Goal: Task Accomplishment & Management: Manage account settings

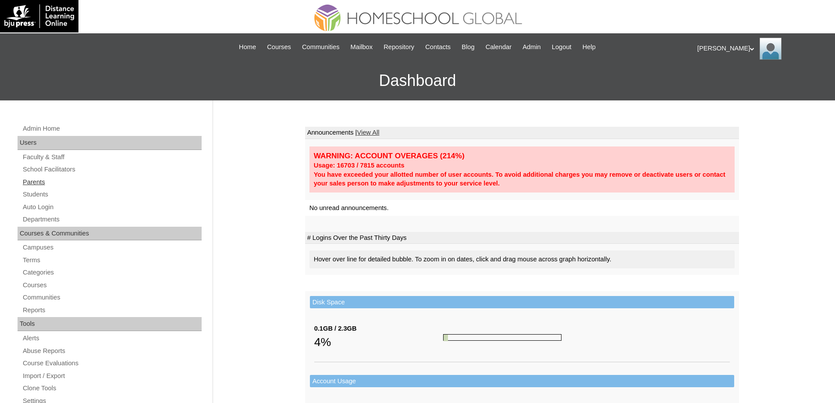
click at [85, 181] on link "Parents" at bounding box center [112, 182] width 180 height 11
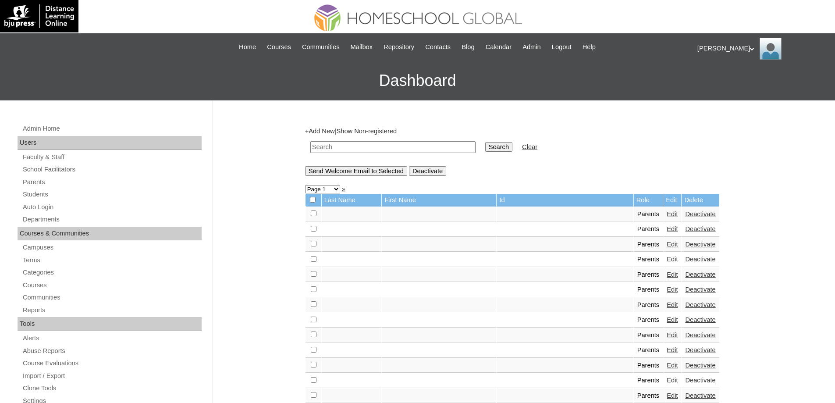
drag, startPoint x: 355, startPoint y: 145, endPoint x: 434, endPoint y: 146, distance: 79.3
click at [355, 145] on input "text" at bounding box center [392, 147] width 165 height 12
paste input "MHP00242-TECHPH2022"
type input "MHP00242-TECHPH2022"
click at [504, 150] on input "Search" at bounding box center [498, 147] width 27 height 10
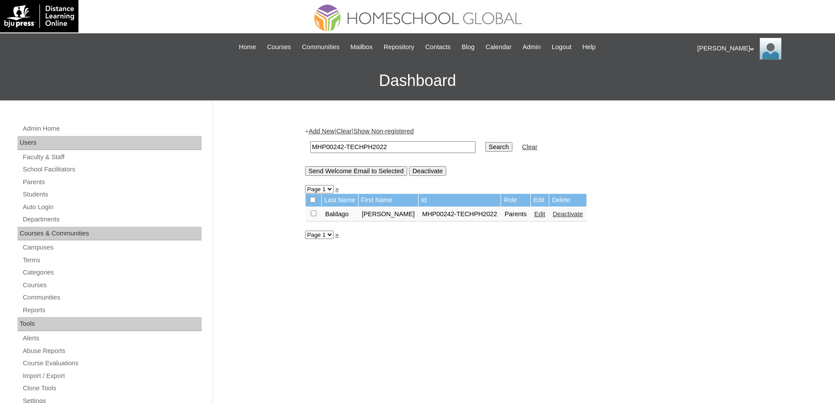
click at [542, 214] on td "Edit" at bounding box center [540, 214] width 18 height 15
click at [537, 215] on link "Edit" at bounding box center [539, 213] width 11 height 7
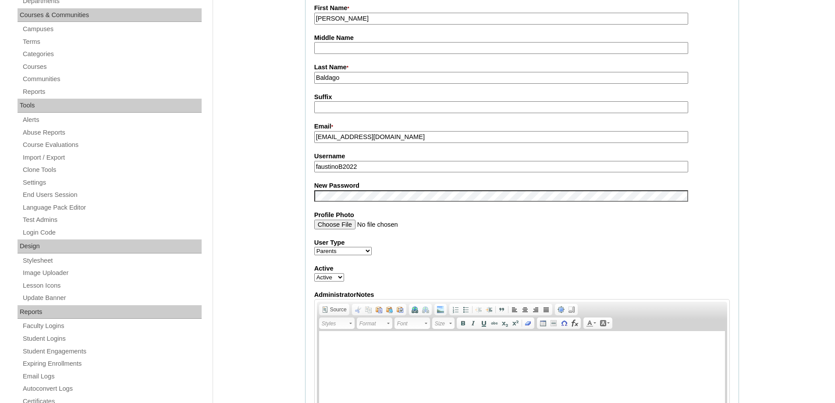
scroll to position [219, 0]
click at [346, 188] on label "New Password" at bounding box center [521, 184] width 415 height 9
click at [276, 195] on div "Admin Home Users Faculty & Staff School Facilitators Parents Students Auto Logi…" at bounding box center [417, 400] width 835 height 1039
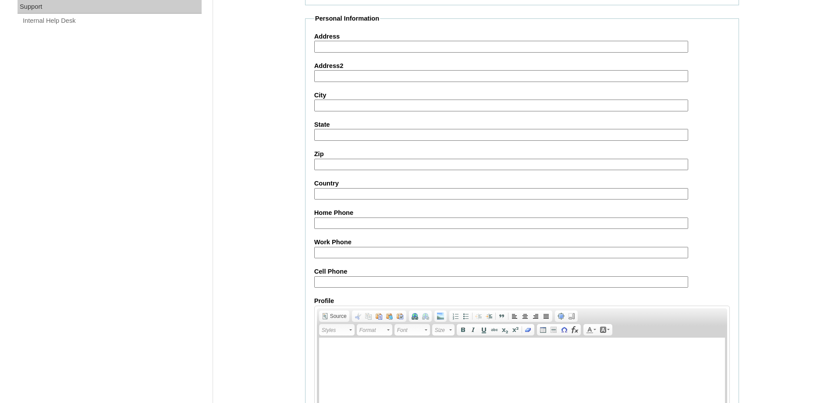
scroll to position [749, 0]
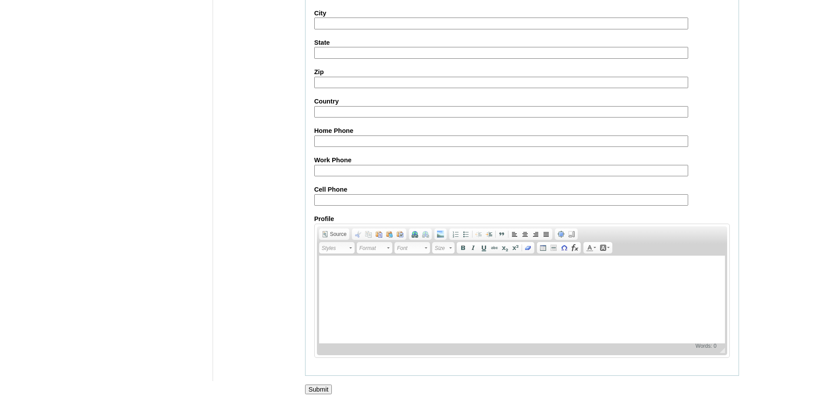
click at [326, 390] on input "Submit" at bounding box center [318, 389] width 27 height 10
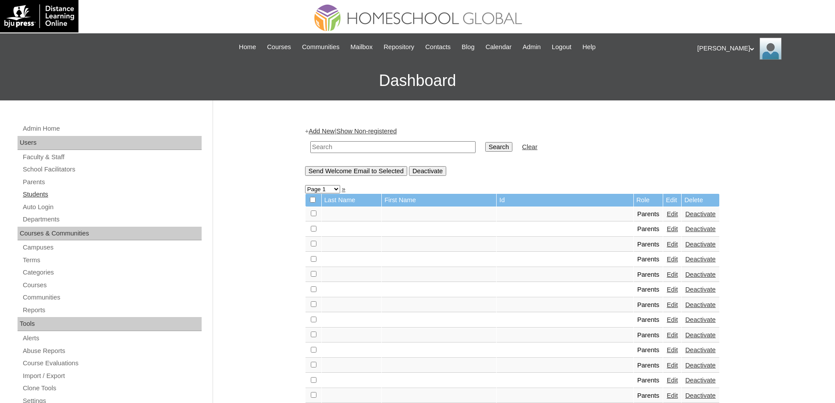
click at [70, 190] on link "Students" at bounding box center [112, 194] width 180 height 11
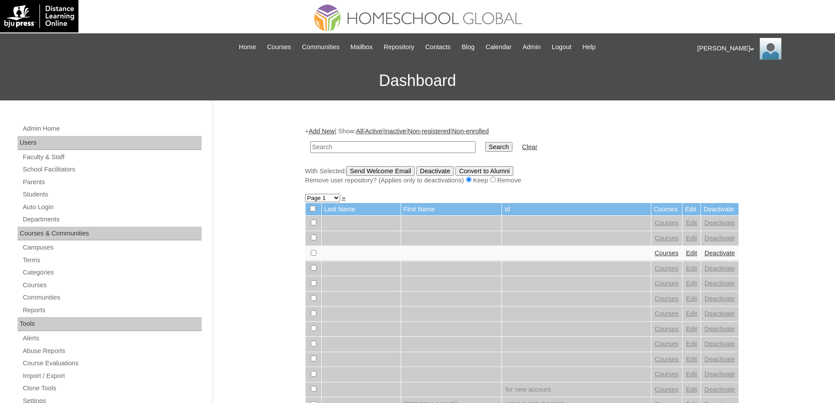
drag, startPoint x: 387, startPoint y: 146, endPoint x: 499, endPoint y: 144, distance: 112.2
click at [387, 146] on input "text" at bounding box center [392, 147] width 165 height 12
paste input "MHS0163-TECHPH2023"
type input "MHS0163-TECHPH2023"
click at [501, 144] on input "Search" at bounding box center [498, 147] width 27 height 10
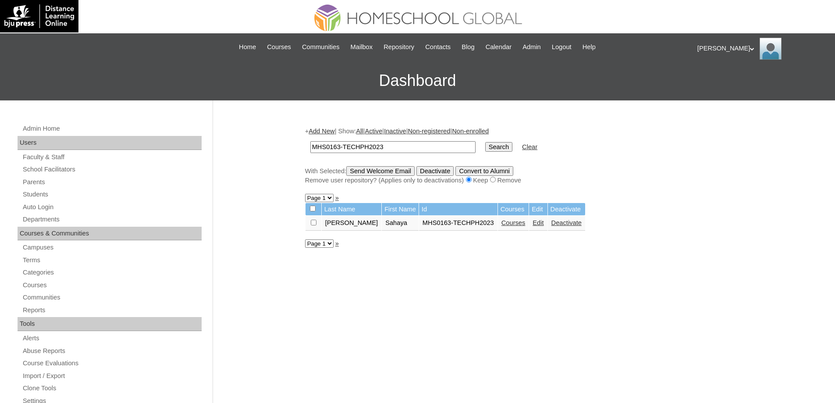
click at [533, 221] on link "Edit" at bounding box center [538, 222] width 11 height 7
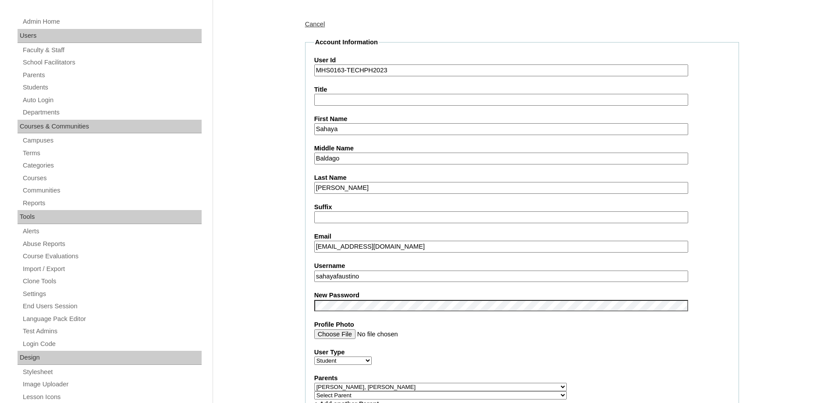
scroll to position [219, 0]
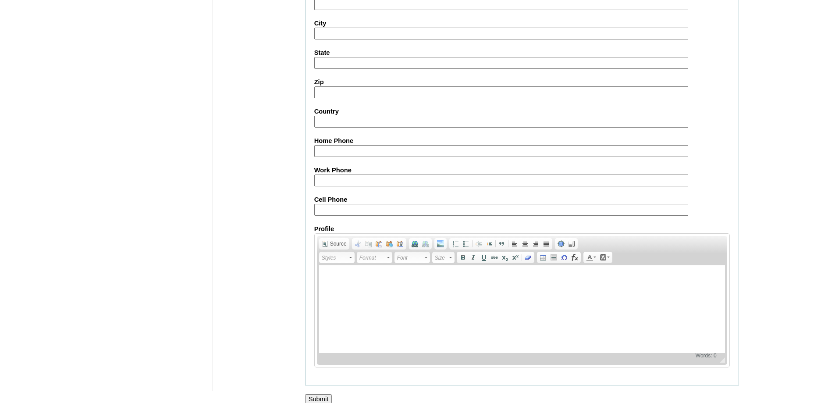
scroll to position [933, 0]
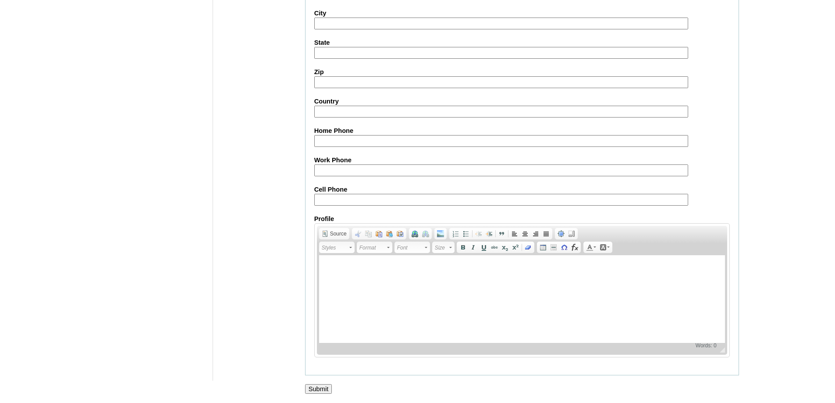
click at [327, 384] on input "Submit" at bounding box center [318, 389] width 27 height 10
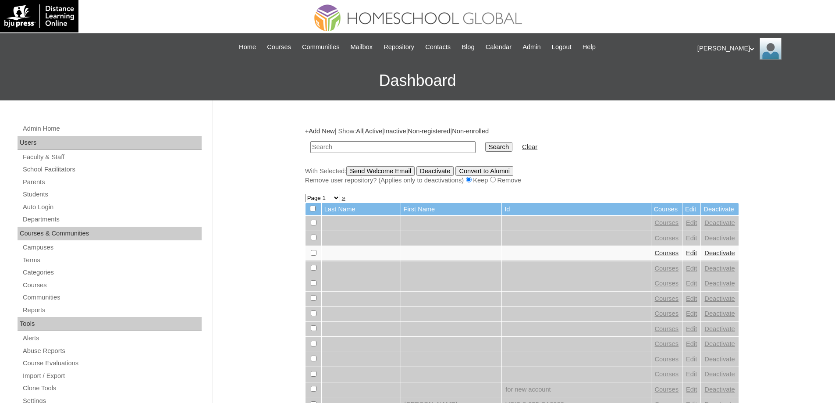
click at [93, 201] on div "Admin Home Users Faculty & Staff School Facilitators Parents Students Auto Logi…" at bounding box center [110, 406] width 195 height 567
click at [83, 195] on link "Students" at bounding box center [112, 194] width 180 height 11
drag, startPoint x: 393, startPoint y: 148, endPoint x: 489, endPoint y: 145, distance: 96.0
click at [394, 148] on input "text" at bounding box center [392, 147] width 165 height 12
paste input "MHS0163-TECHPH2023"
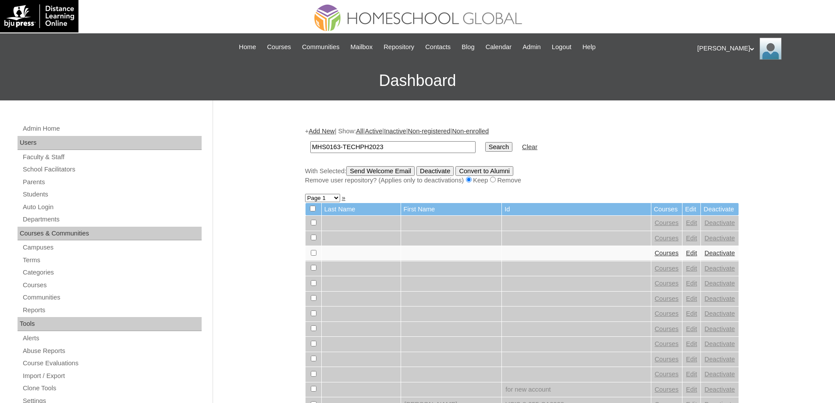
type input "MHS0163-TECHPH2023"
click at [489, 145] on td "Search" at bounding box center [499, 147] width 36 height 21
click at [490, 145] on td "Search" at bounding box center [499, 147] width 36 height 21
click at [497, 147] on input "Search" at bounding box center [498, 147] width 27 height 10
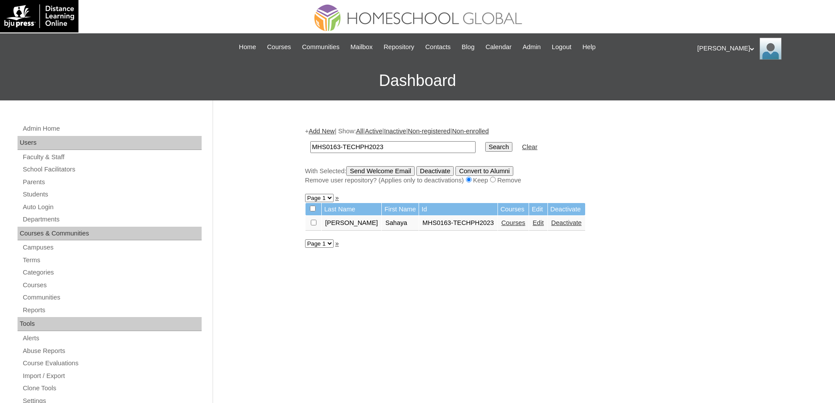
click at [503, 226] on link "Courses" at bounding box center [513, 222] width 24 height 7
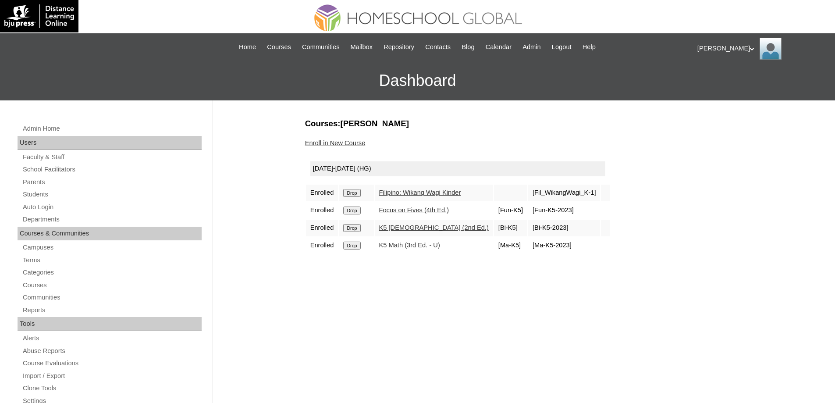
click at [357, 189] on input "Drop" at bounding box center [351, 193] width 17 height 8
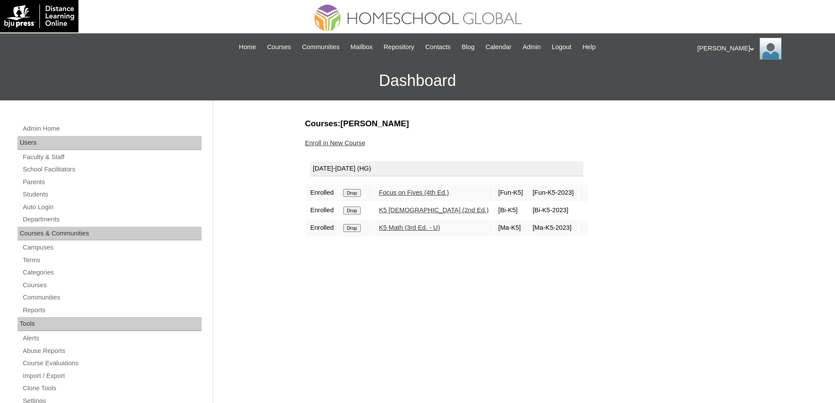
click at [359, 192] on input "Drop" at bounding box center [351, 193] width 17 height 8
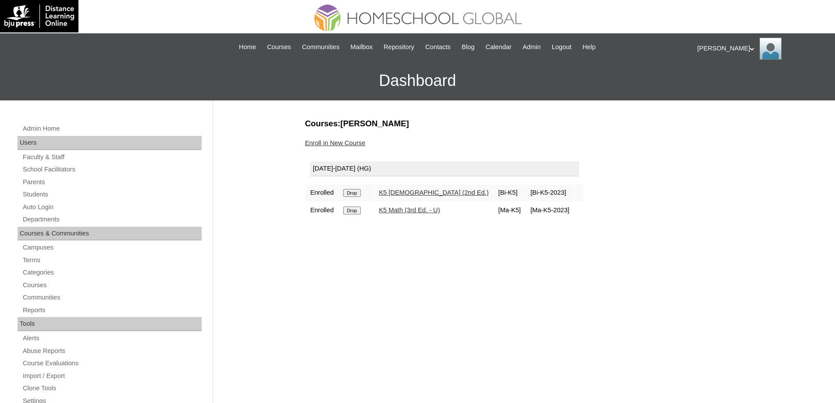
click at [360, 195] on input "Drop" at bounding box center [351, 193] width 17 height 8
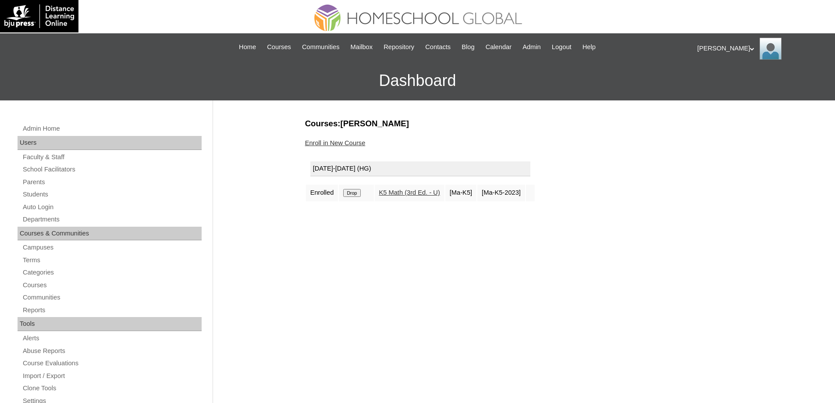
click at [357, 191] on input "Drop" at bounding box center [351, 193] width 17 height 8
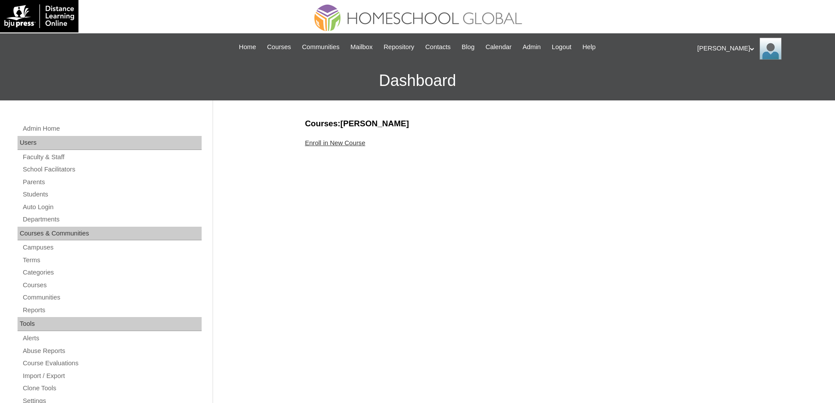
click at [349, 142] on link "Enroll in New Course" at bounding box center [335, 142] width 60 height 7
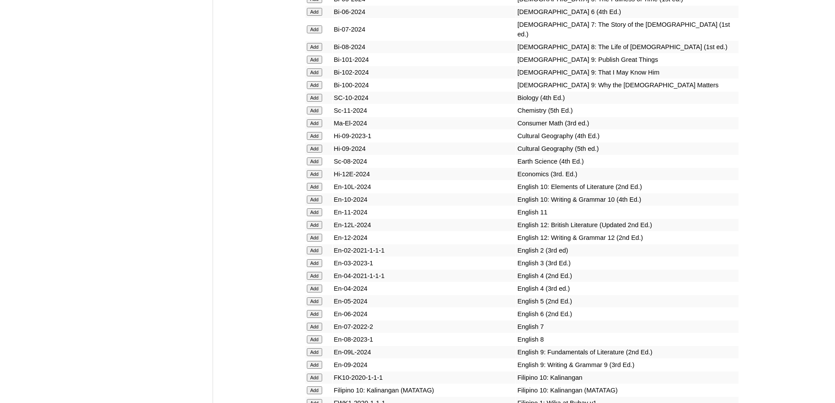
scroll to position [2279, 0]
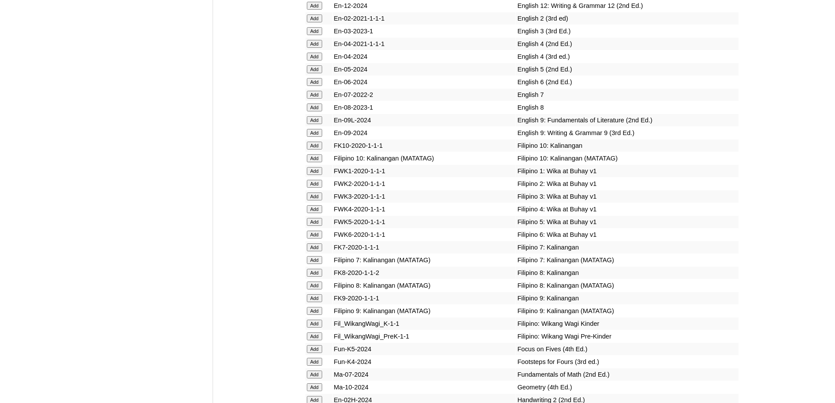
scroll to position [2717, 0]
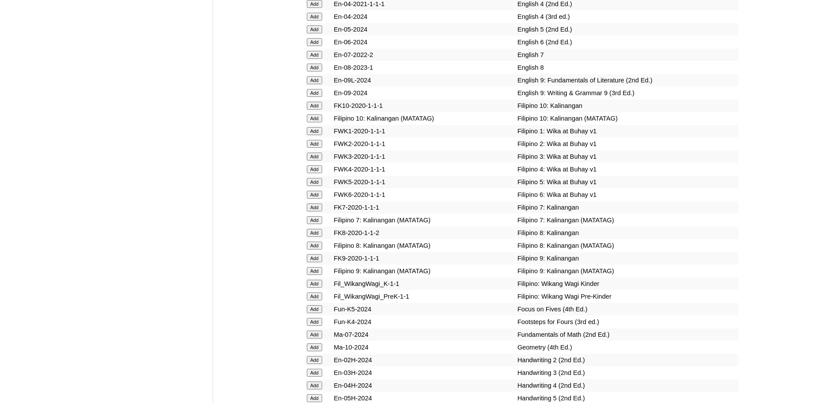
click at [321, 135] on input "Add" at bounding box center [314, 131] width 15 height 8
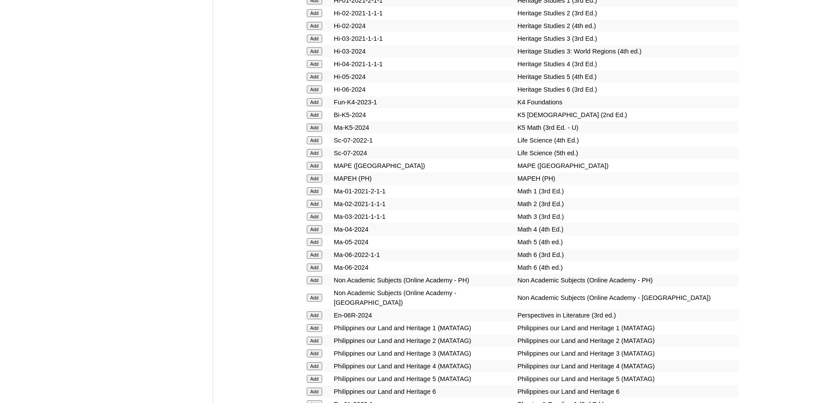
scroll to position [3156, 0]
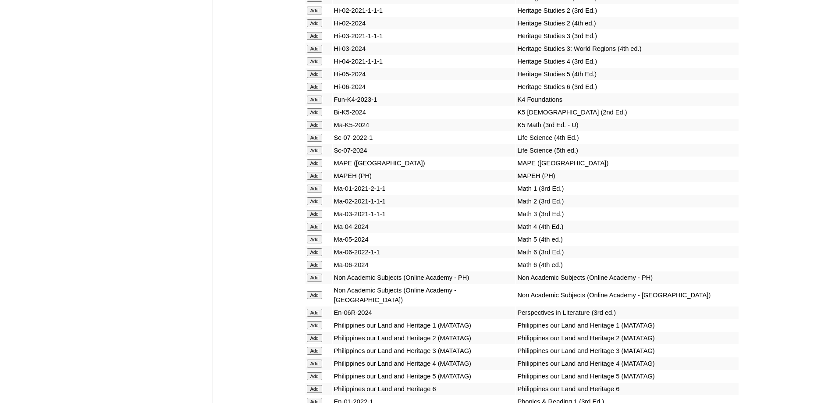
click at [316, 180] on input "Add" at bounding box center [314, 176] width 15 height 8
click at [314, 192] on input "Add" at bounding box center [314, 189] width 15 height 8
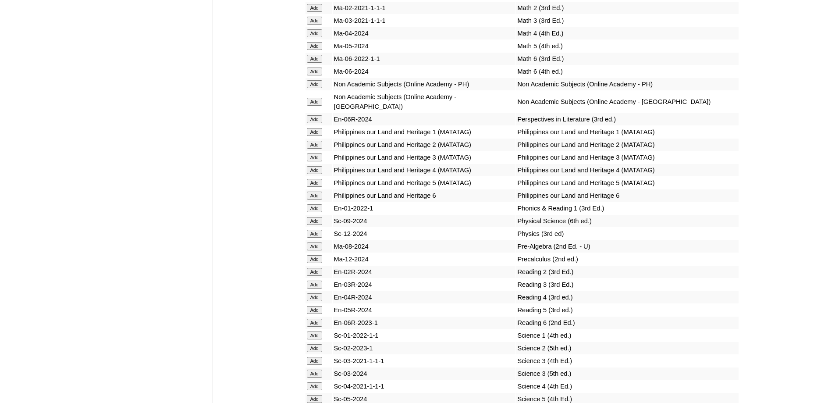
scroll to position [3375, 0]
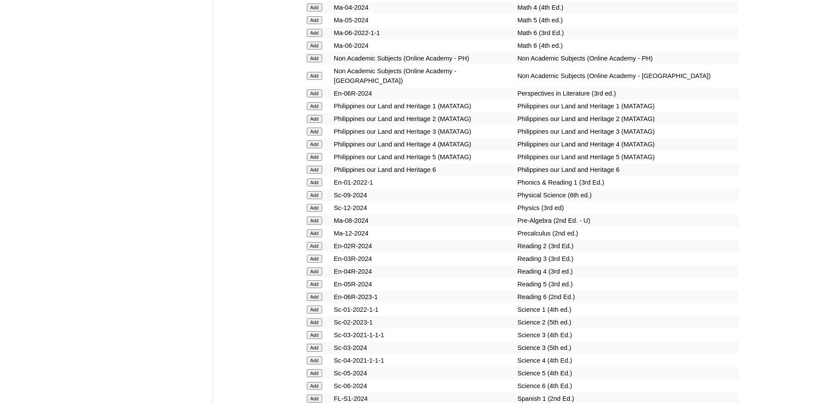
click at [320, 186] on input "Add" at bounding box center [314, 182] width 15 height 8
click at [317, 110] on input "Add" at bounding box center [314, 106] width 15 height 8
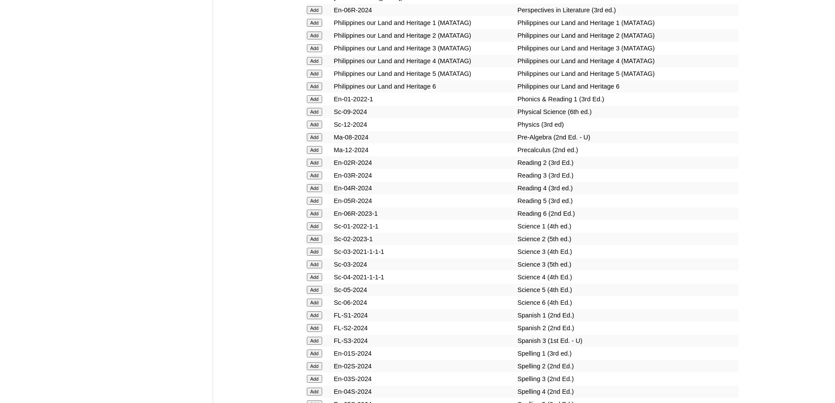
scroll to position [3506, 0]
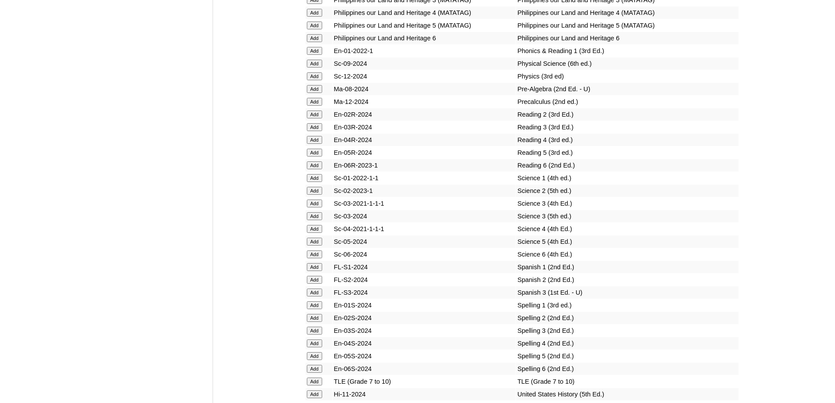
click at [315, 182] on input "Add" at bounding box center [314, 178] width 15 height 8
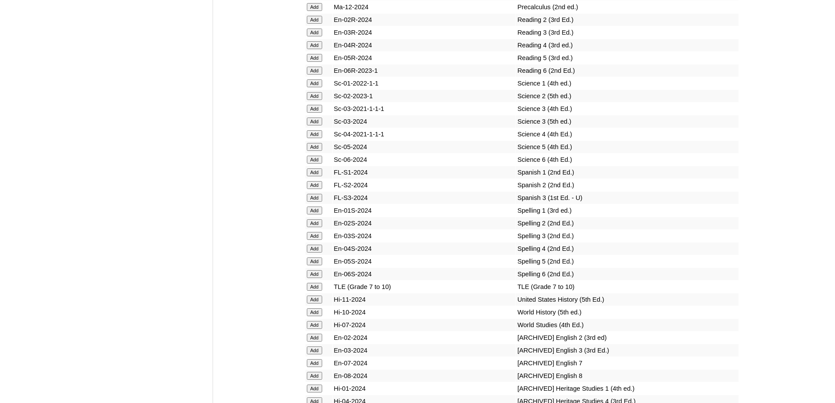
scroll to position [3638, 0]
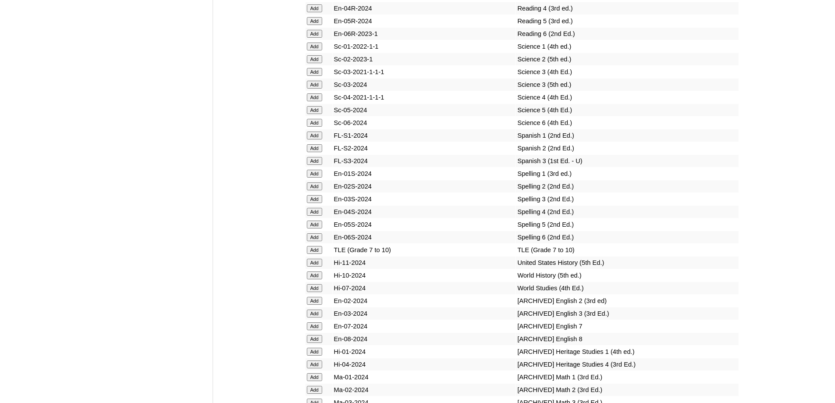
click at [312, 178] on input "Add" at bounding box center [314, 174] width 15 height 8
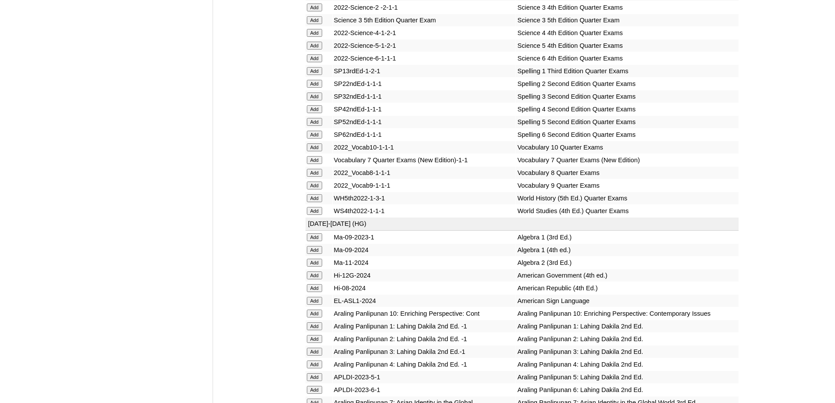
scroll to position [1841, 0]
click at [316, 76] on input "Add" at bounding box center [314, 72] width 15 height 8
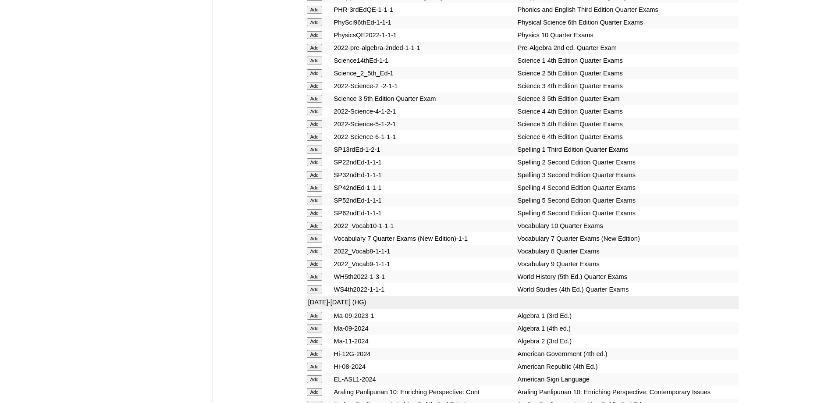
scroll to position [1753, 0]
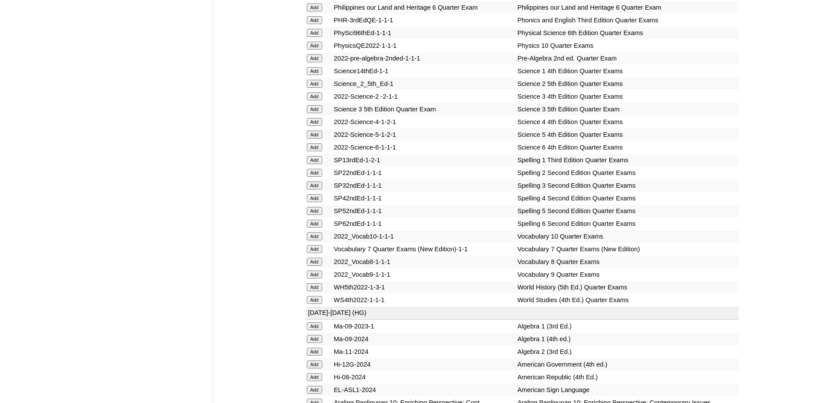
click at [307, 75] on input "Add" at bounding box center [314, 71] width 15 height 8
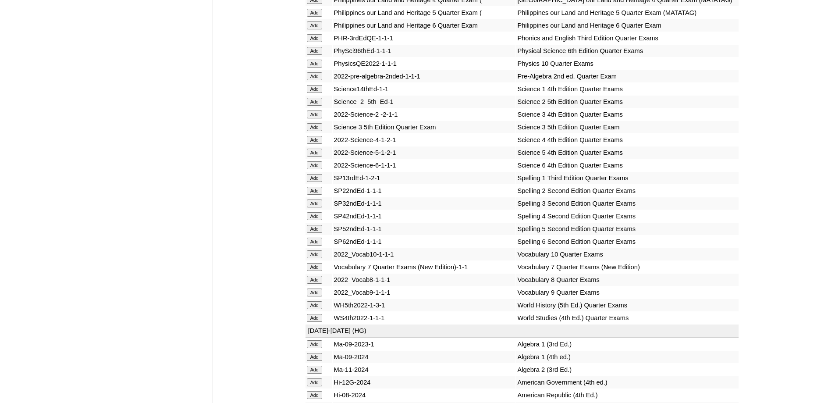
scroll to position [1622, 0]
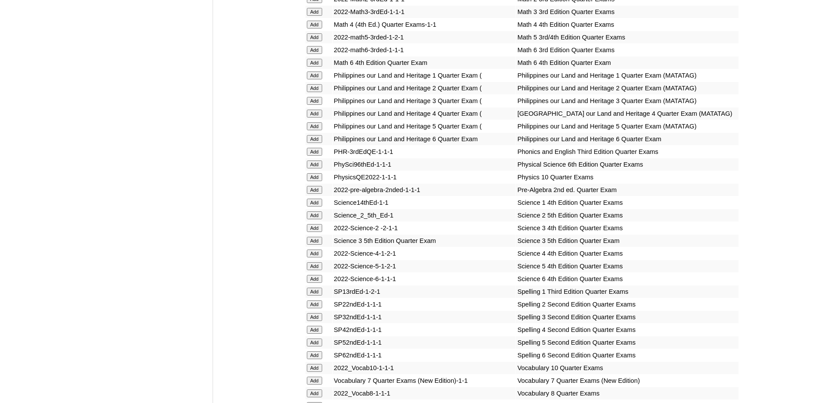
click at [312, 79] on input "Add" at bounding box center [314, 75] width 15 height 8
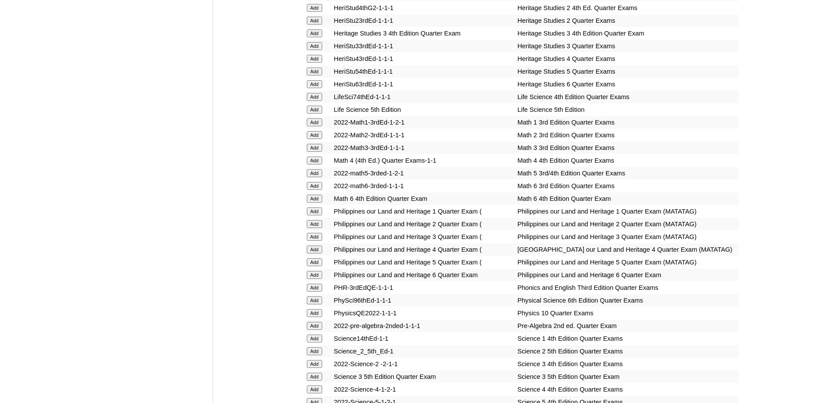
scroll to position [1446, 0]
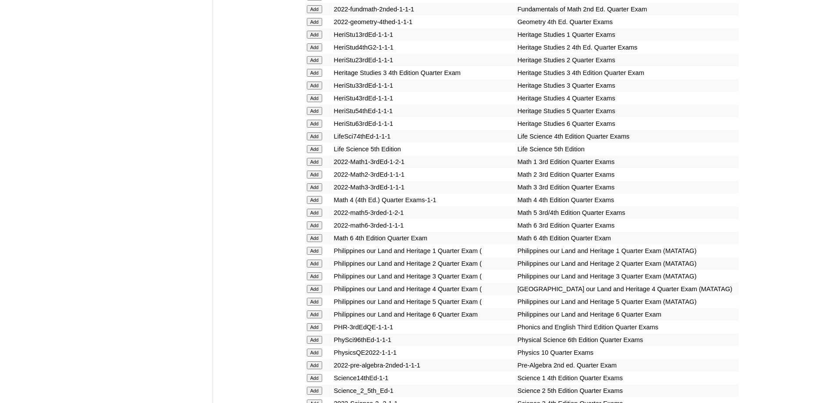
click at [313, 166] on input "Add" at bounding box center [314, 162] width 15 height 8
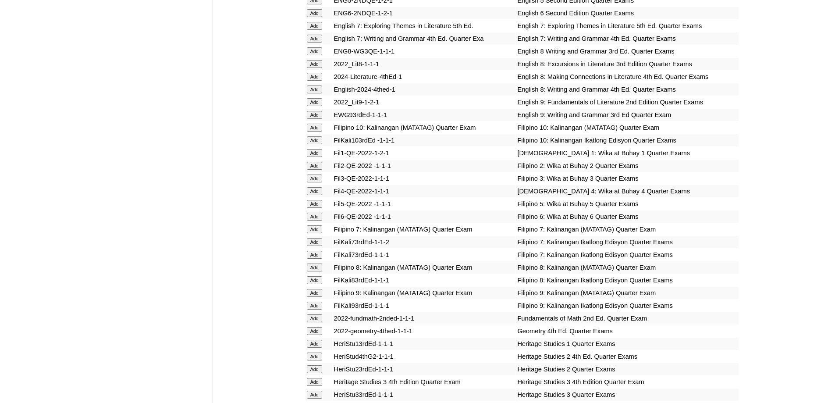
scroll to position [1096, 0]
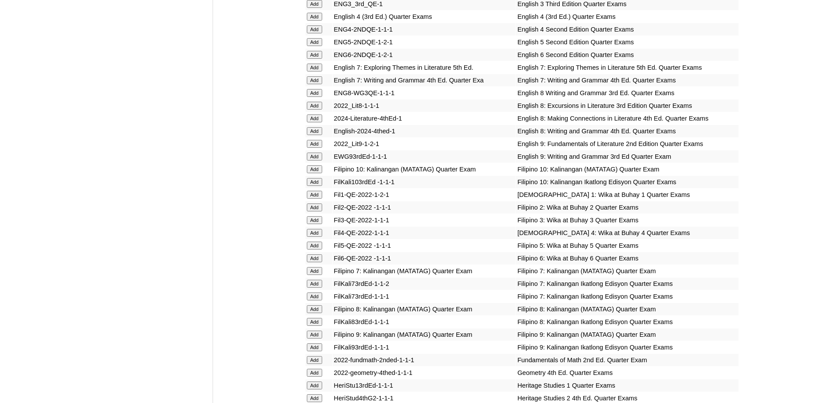
click at [317, 199] on input "Add" at bounding box center [314, 195] width 15 height 8
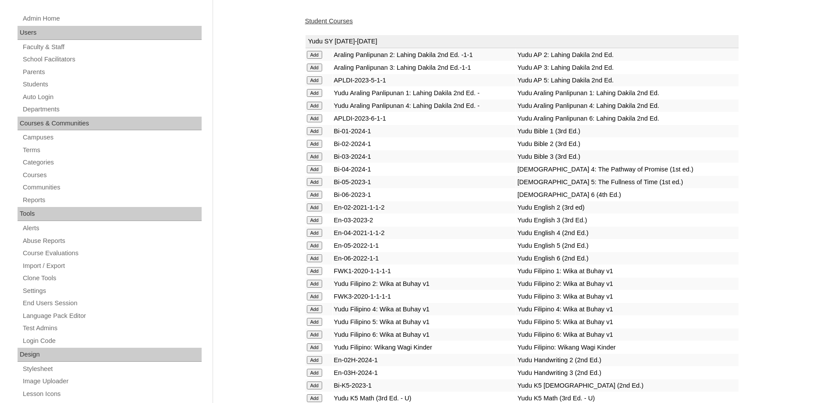
scroll to position [0, 0]
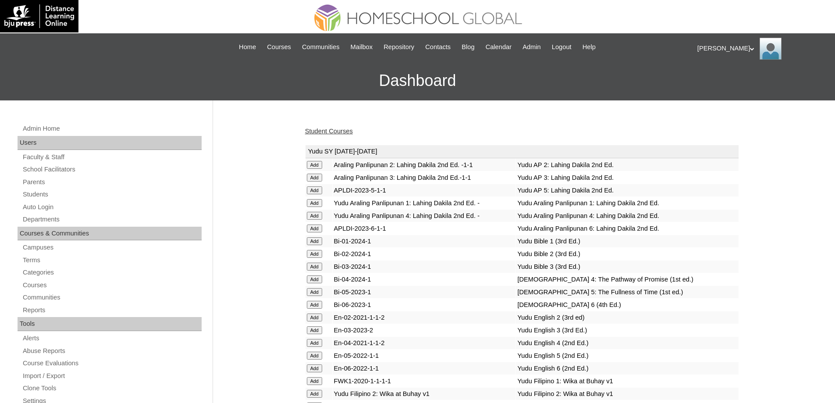
click at [342, 133] on link "Student Courses" at bounding box center [329, 131] width 48 height 7
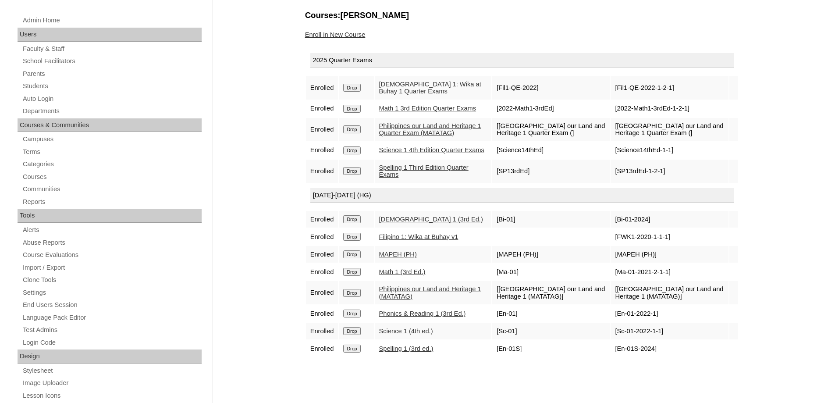
scroll to position [131, 0]
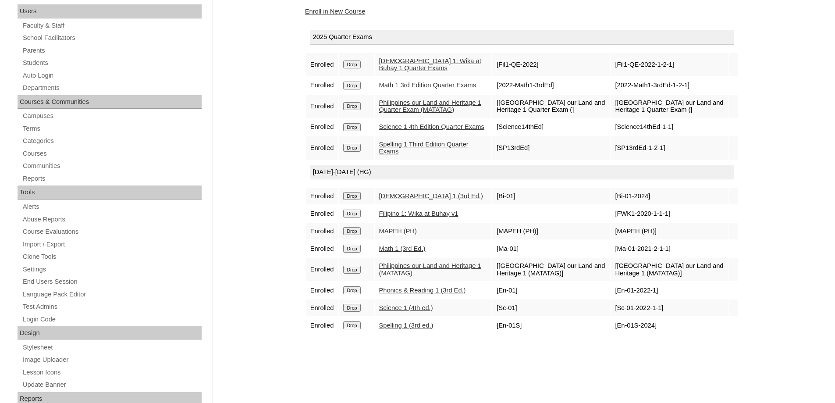
click at [346, 17] on div "Courses:[PERSON_NAME] Enroll in New Course 2025 Quarter Exams Enrolled Drop [DE…" at bounding box center [520, 279] width 438 height 587
click at [345, 14] on link "Enroll in New Course" at bounding box center [335, 11] width 60 height 7
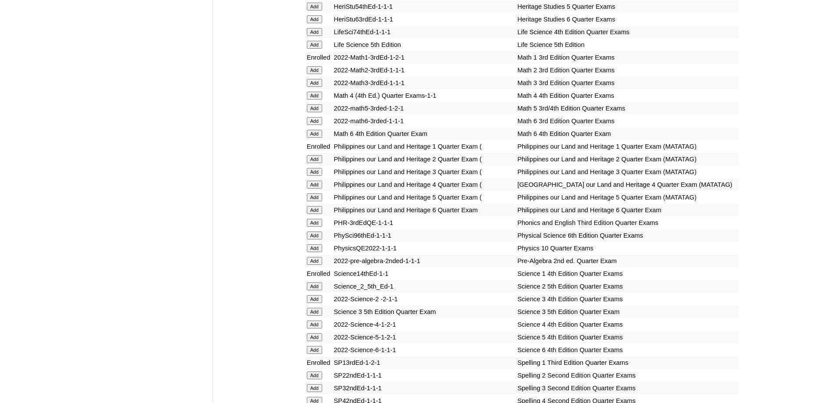
scroll to position [1578, 0]
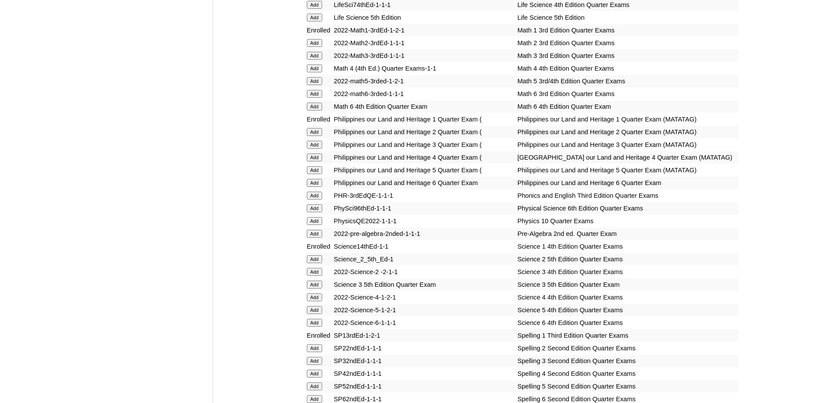
click at [317, 199] on input "Add" at bounding box center [314, 196] width 15 height 8
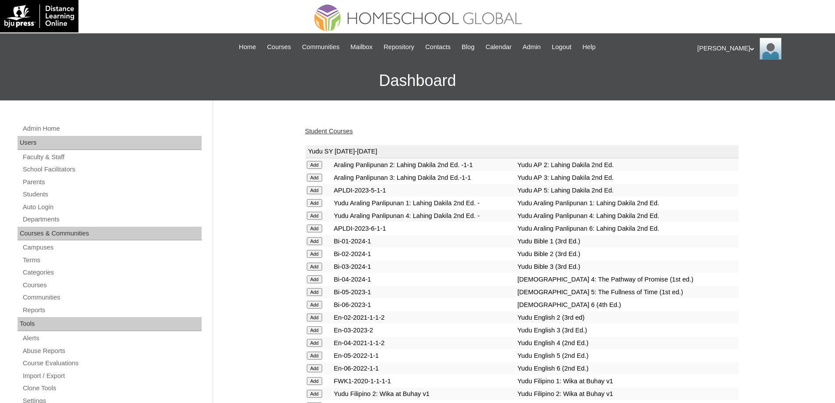
click at [340, 128] on link "Student Courses" at bounding box center [329, 131] width 48 height 7
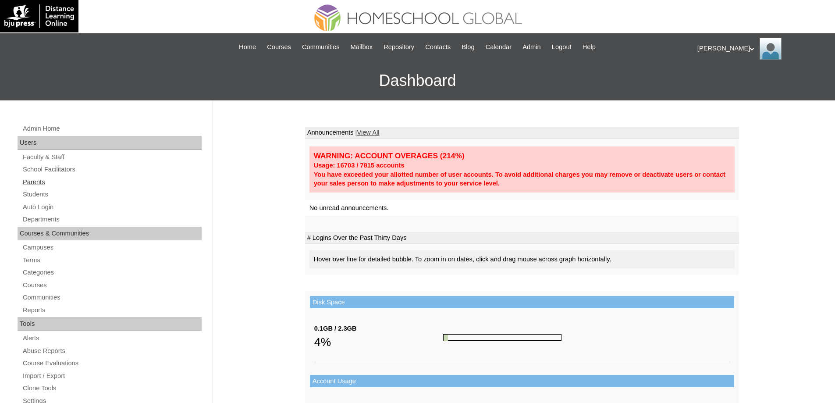
click at [75, 185] on link "Parents" at bounding box center [112, 182] width 180 height 11
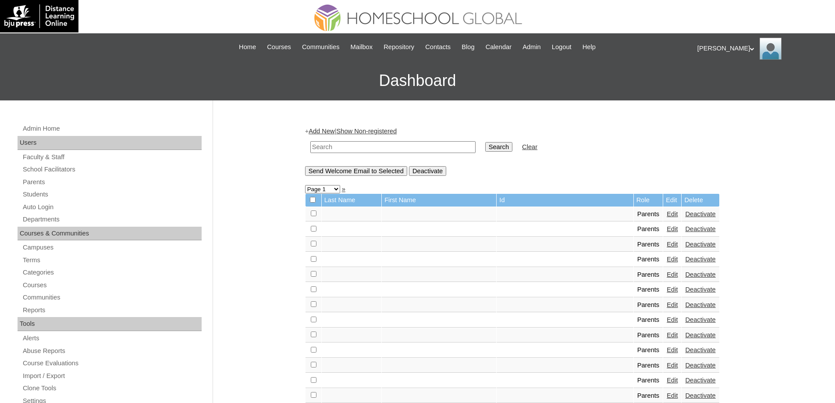
click at [402, 148] on input "text" at bounding box center [392, 147] width 165 height 12
paste input "MHP0021-TECHPH2021"
type input "MHP0021-TECHPH2021"
drag, startPoint x: 487, startPoint y: 147, endPoint x: 495, endPoint y: 146, distance: 8.3
click at [487, 147] on td "Search" at bounding box center [499, 147] width 36 height 21
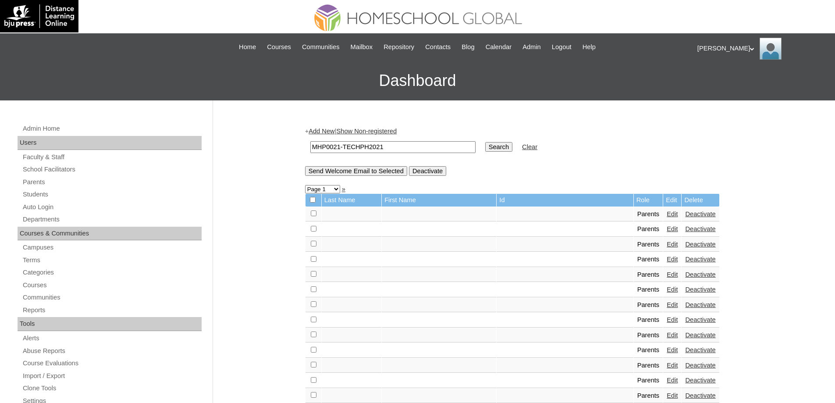
click at [495, 146] on input "Search" at bounding box center [498, 147] width 27 height 10
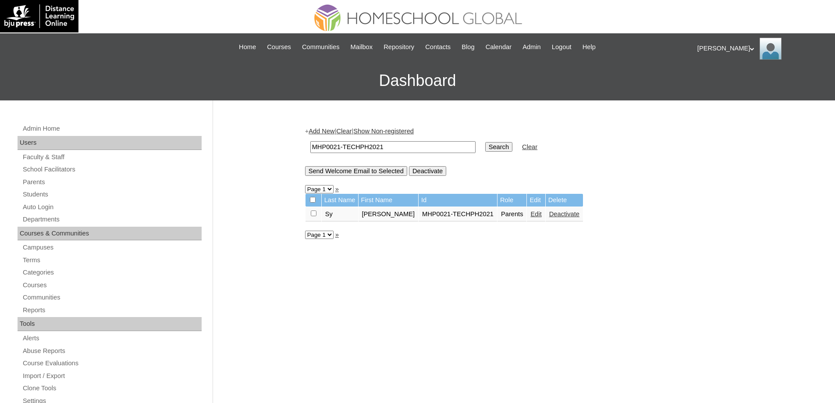
click at [530, 214] on link "Edit" at bounding box center [535, 213] width 11 height 7
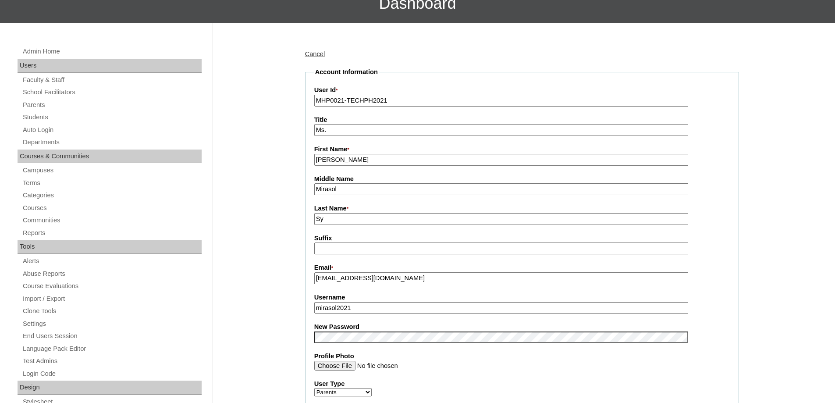
scroll to position [263, 0]
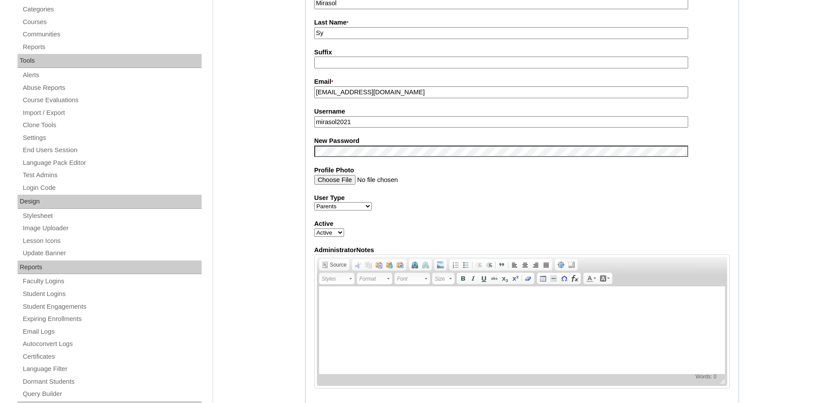
click at [277, 172] on div "Admin Home Users Faculty & Staff School Facilitators Parents Students Auto Logi…" at bounding box center [417, 356] width 835 height 1039
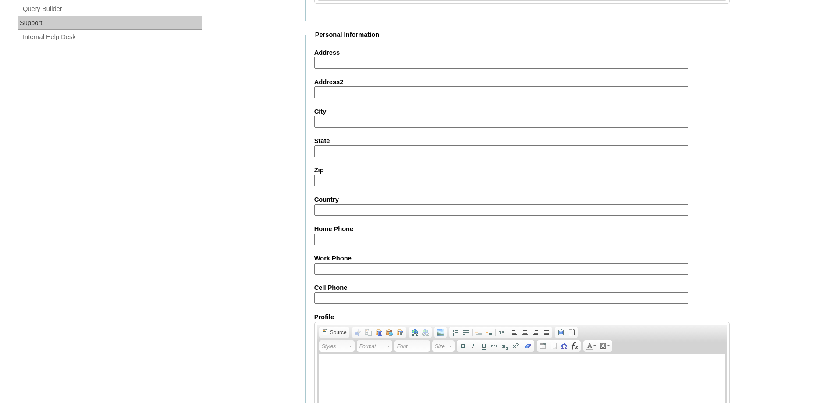
scroll to position [749, 0]
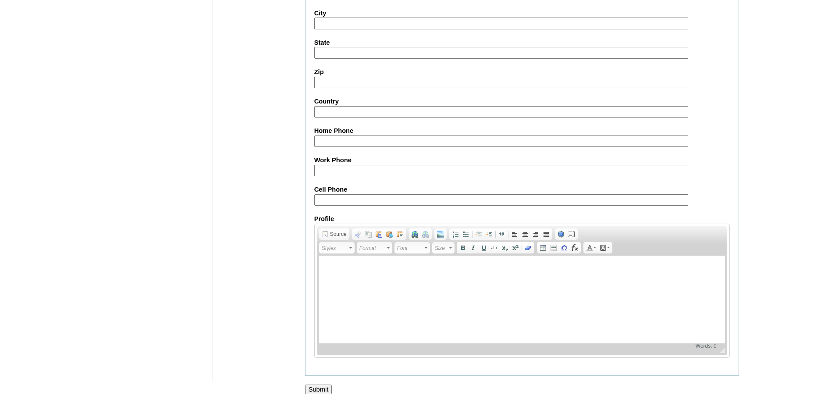
click at [319, 387] on input "Submit" at bounding box center [318, 389] width 27 height 10
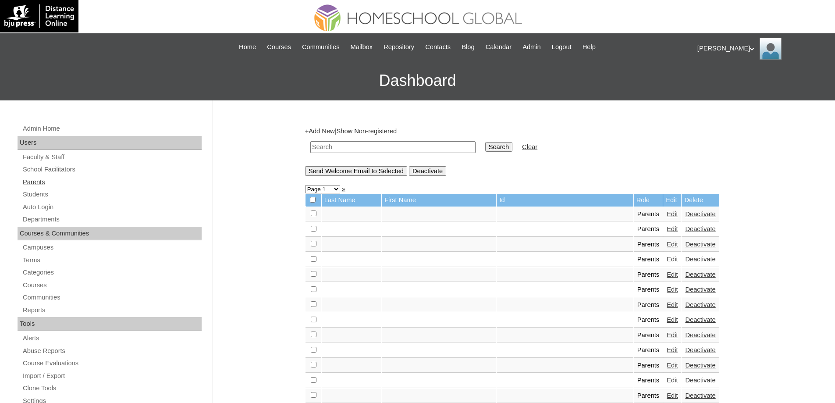
drag, startPoint x: 100, startPoint y: 195, endPoint x: 128, endPoint y: 185, distance: 29.0
click at [100, 195] on link "Students" at bounding box center [112, 194] width 180 height 11
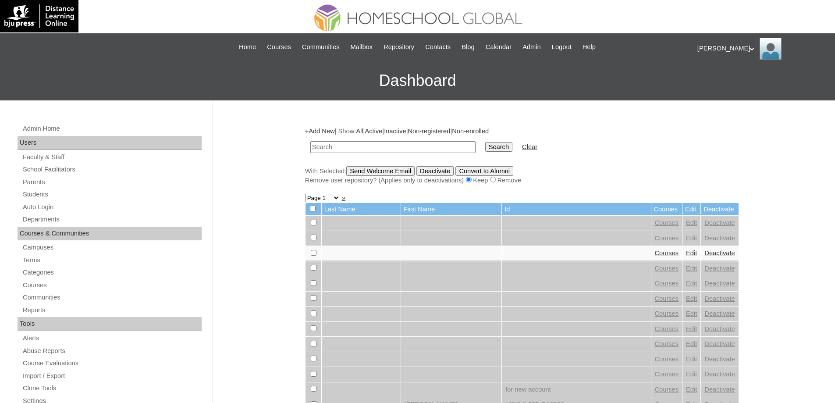
drag, startPoint x: 0, startPoint y: 0, endPoint x: 419, endPoint y: 145, distance: 443.8
click at [393, 145] on input "text" at bounding box center [392, 147] width 165 height 12
type input "MHS0246-TECHPH2024"
click at [504, 143] on input "Search" at bounding box center [498, 147] width 27 height 10
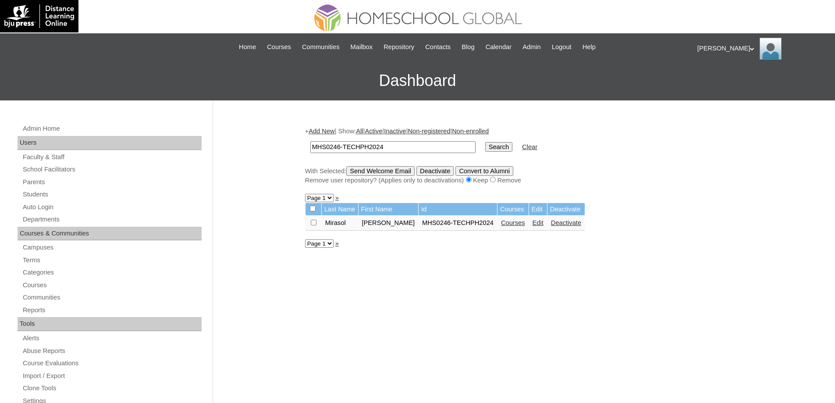
click at [533, 224] on link "Edit" at bounding box center [538, 222] width 11 height 7
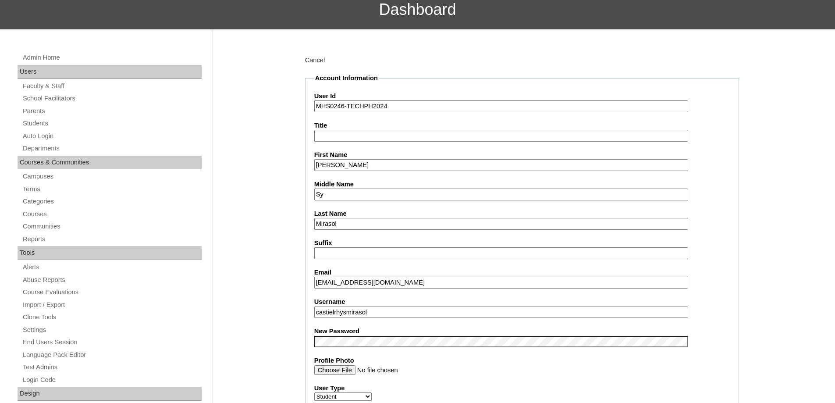
scroll to position [219, 0]
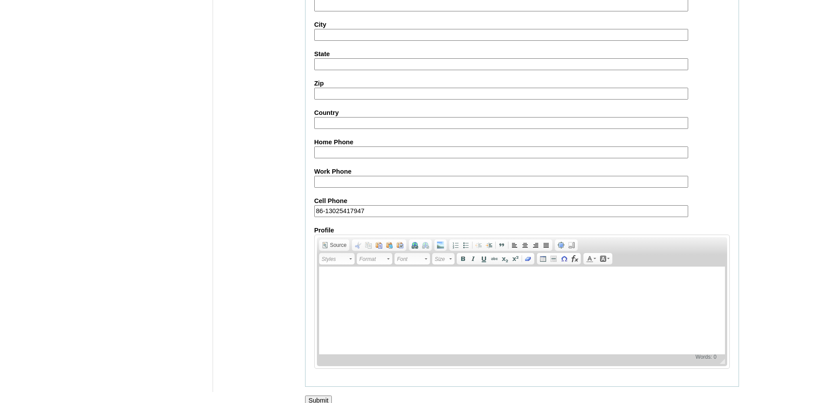
scroll to position [933, 0]
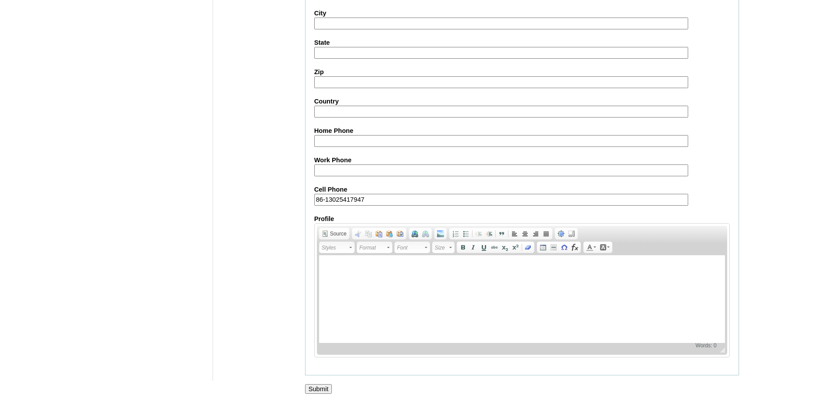
click at [316, 385] on input "Submit" at bounding box center [318, 389] width 27 height 10
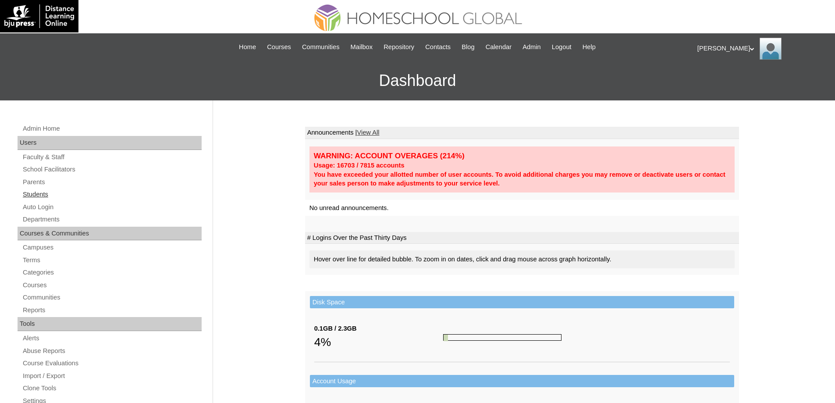
click at [138, 192] on link "Students" at bounding box center [112, 194] width 180 height 11
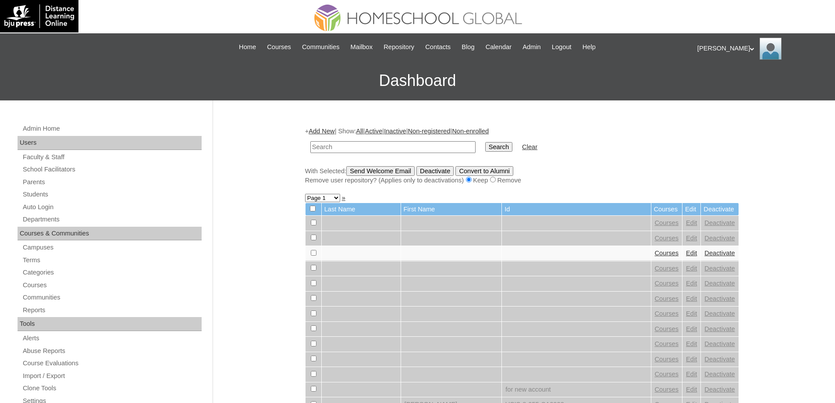
click at [442, 144] on input "text" at bounding box center [392, 147] width 165 height 12
type input "MHS0246-TECHPH2024"
click at [512, 149] on input "Search" at bounding box center [498, 147] width 27 height 10
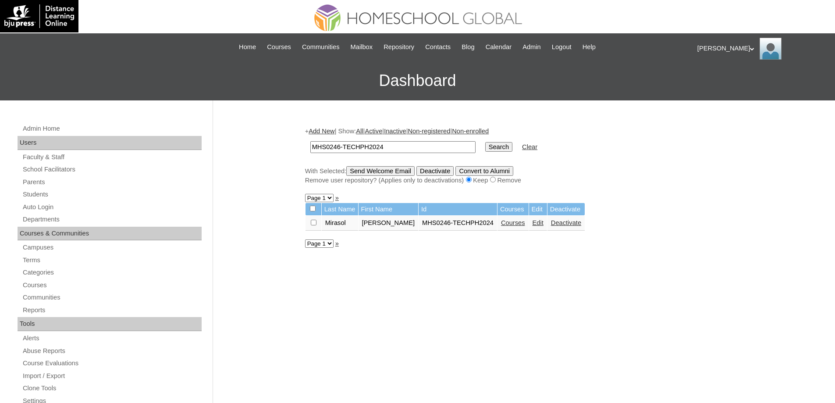
click at [505, 224] on link "Courses" at bounding box center [513, 222] width 24 height 7
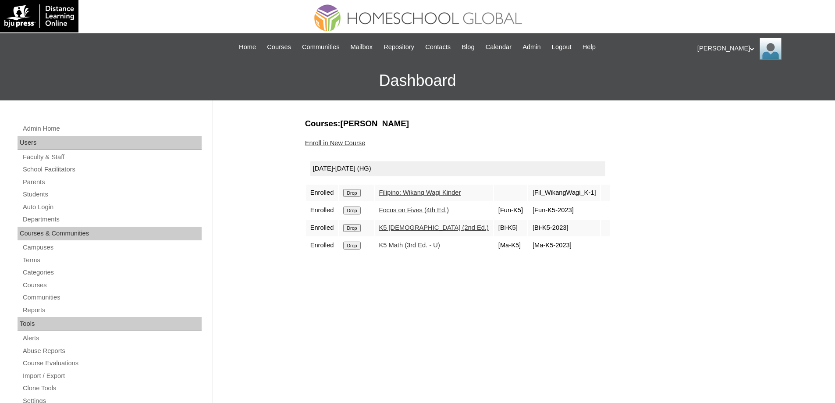
click at [349, 194] on input "Drop" at bounding box center [351, 193] width 17 height 8
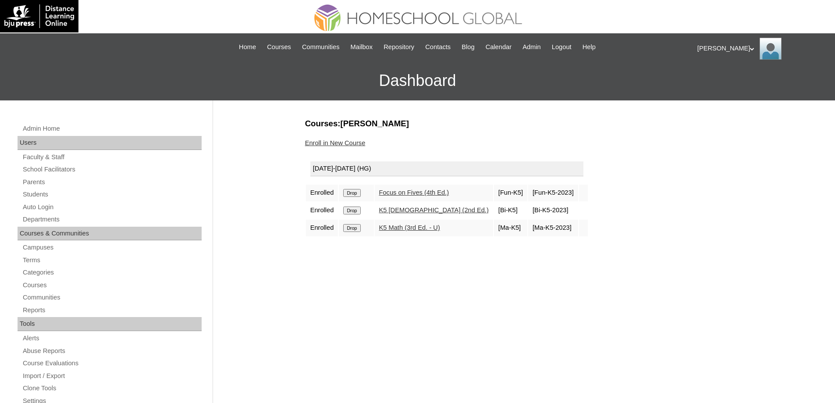
click at [356, 195] on input "Drop" at bounding box center [351, 193] width 17 height 8
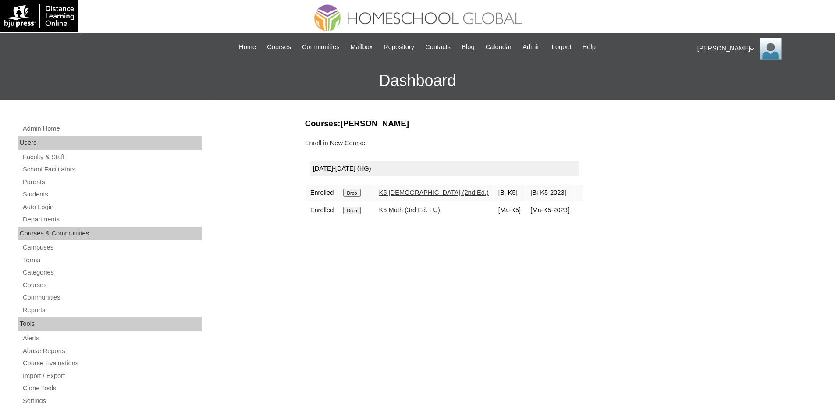
click at [359, 194] on input "Drop" at bounding box center [351, 193] width 17 height 8
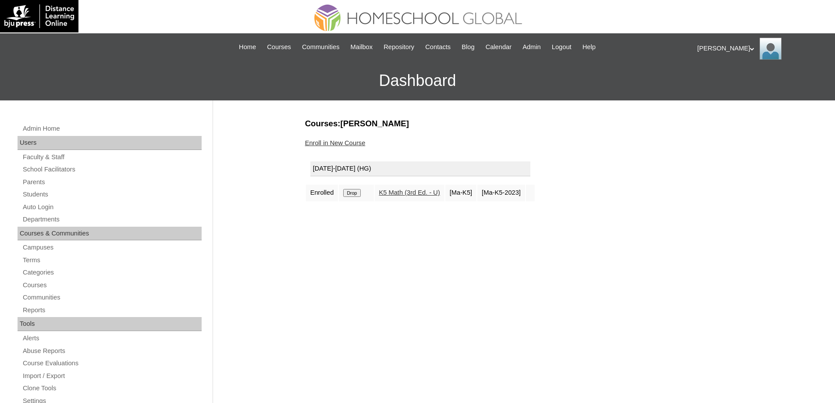
drag, startPoint x: 0, startPoint y: 0, endPoint x: 359, endPoint y: 193, distance: 408.1
click at [359, 193] on input "Drop" at bounding box center [351, 193] width 17 height 8
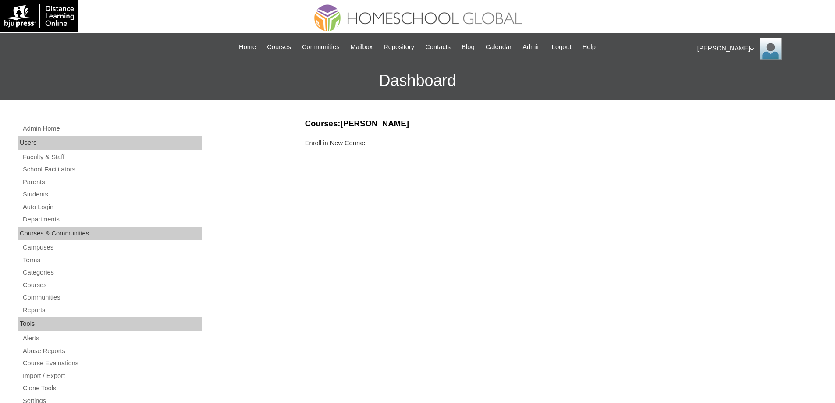
click at [334, 145] on link "Enroll in New Course" at bounding box center [335, 142] width 60 height 7
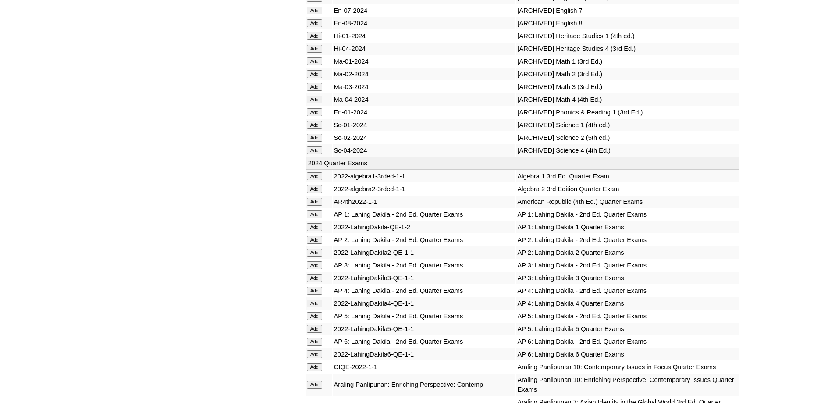
scroll to position [3725, 0]
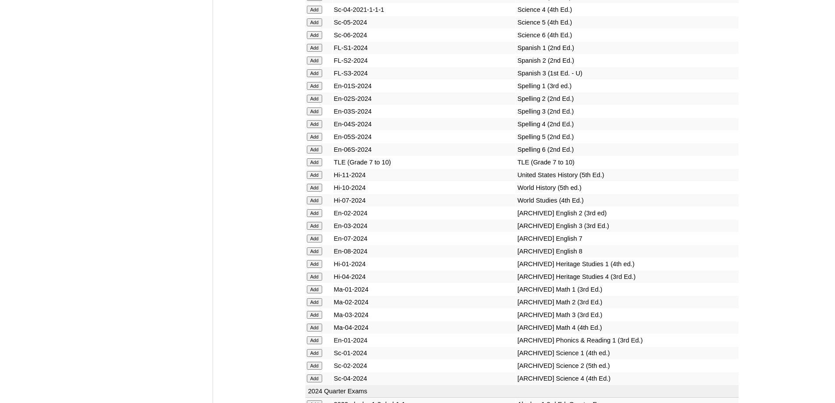
click at [314, 90] on input "Add" at bounding box center [314, 86] width 15 height 8
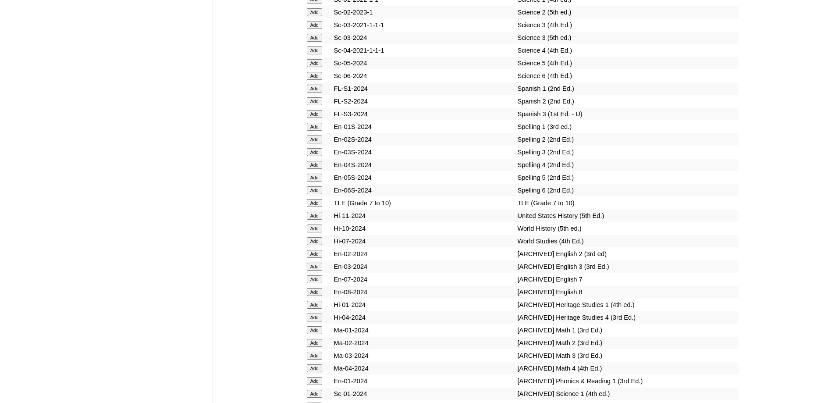
scroll to position [3682, 0]
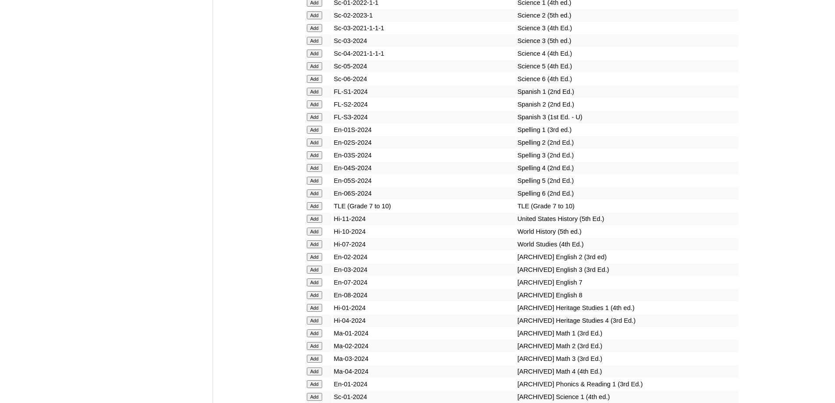
click at [316, 7] on input "Add" at bounding box center [314, 3] width 15 height 8
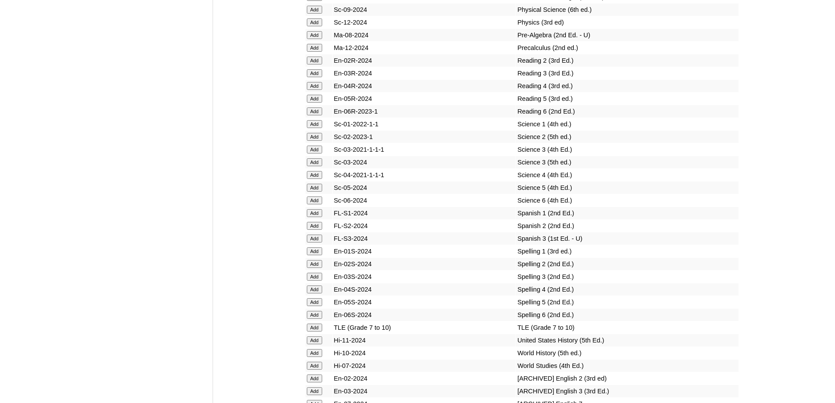
scroll to position [3550, 0]
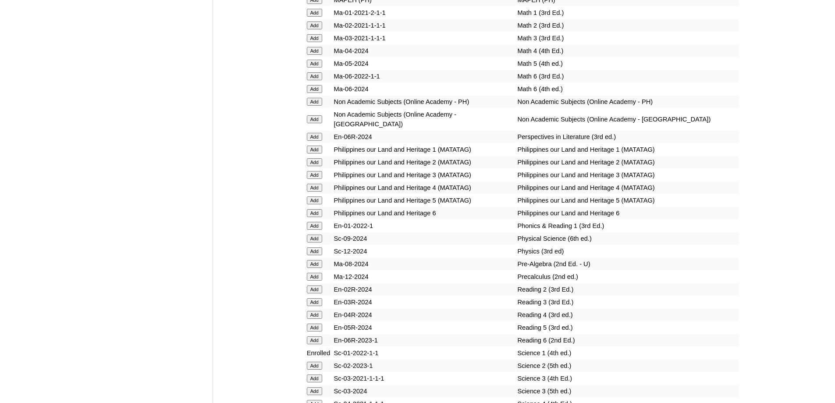
scroll to position [3394, 0]
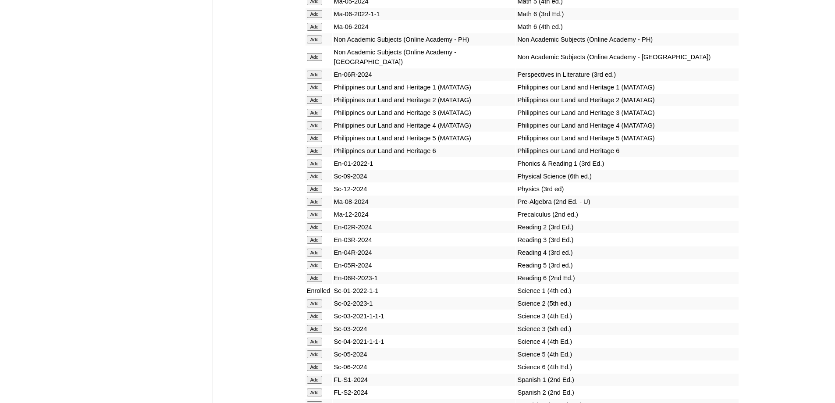
click at [312, 91] on input "Add" at bounding box center [314, 87] width 15 height 8
click at [318, 167] on input "Add" at bounding box center [314, 164] width 15 height 8
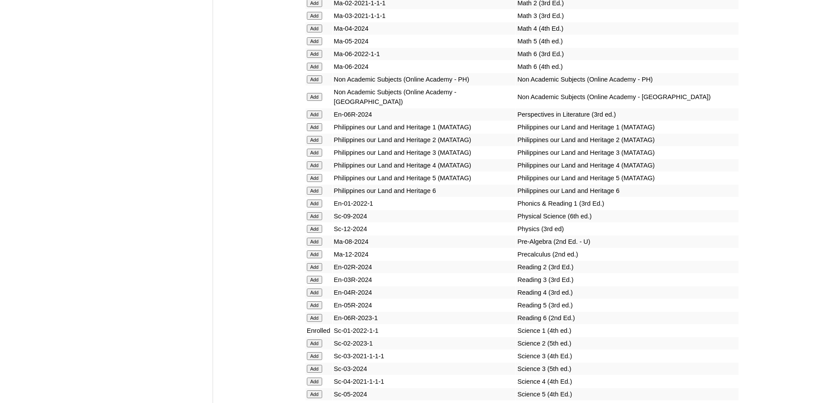
scroll to position [3350, 0]
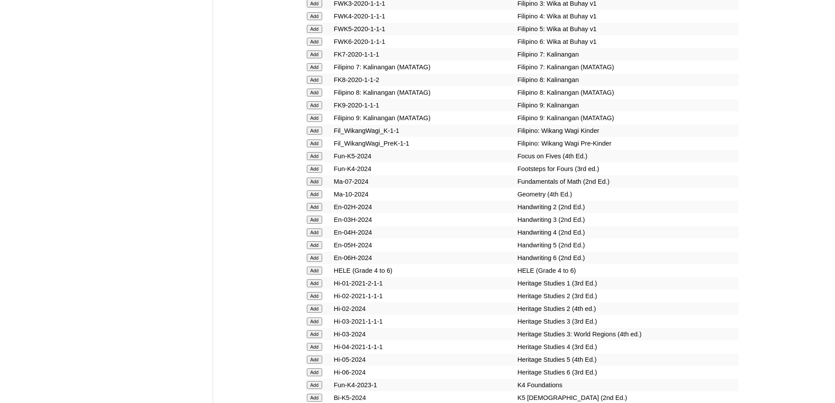
scroll to position [2868, 0]
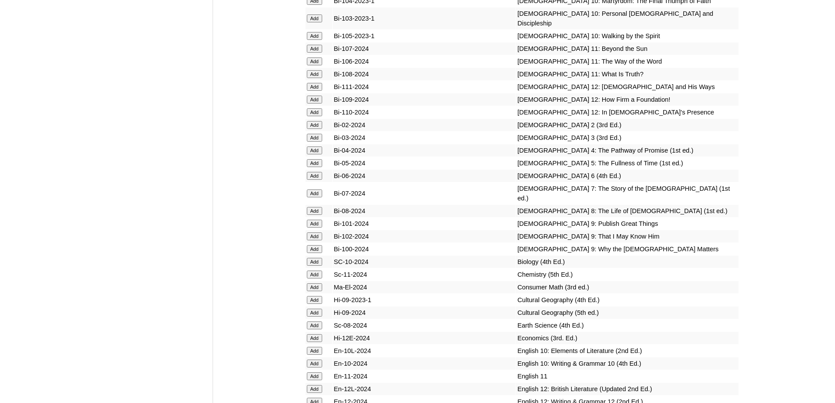
scroll to position [2254, 0]
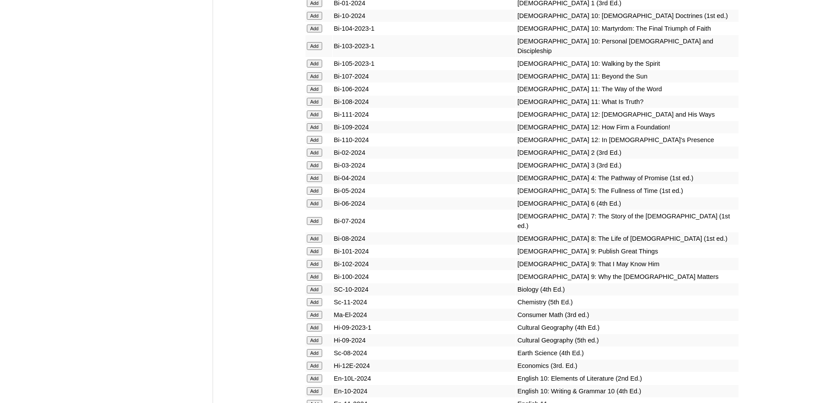
click at [318, 7] on input "Add" at bounding box center [314, 3] width 15 height 8
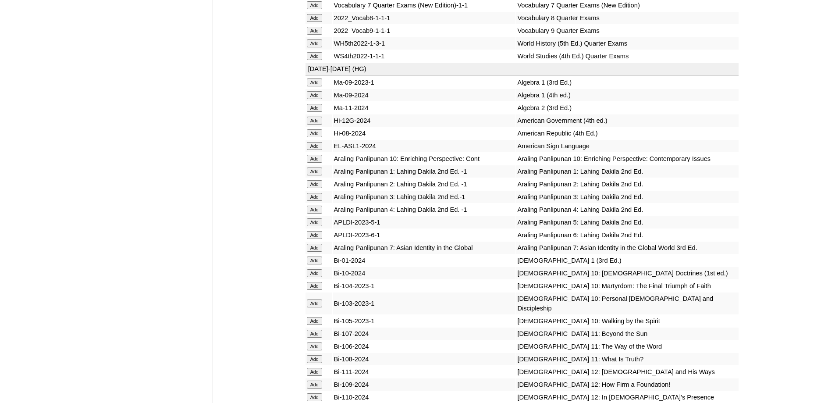
scroll to position [1860, 0]
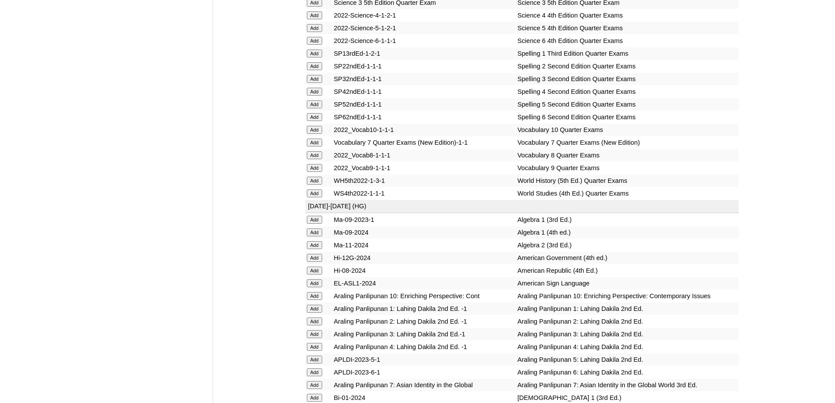
click at [320, 57] on input "Add" at bounding box center [314, 54] width 15 height 8
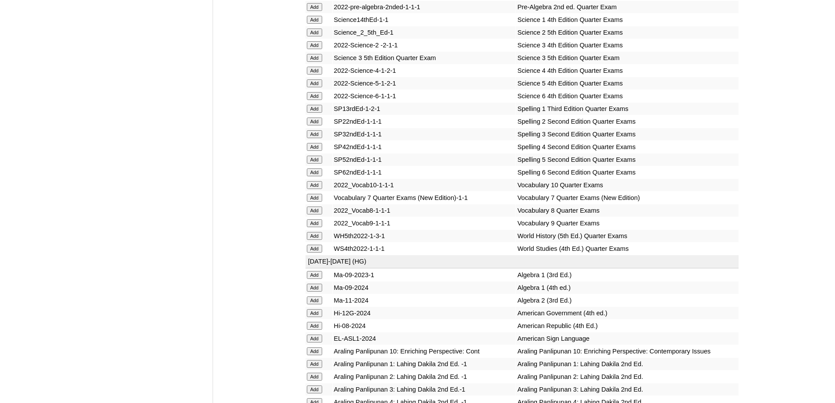
scroll to position [1772, 0]
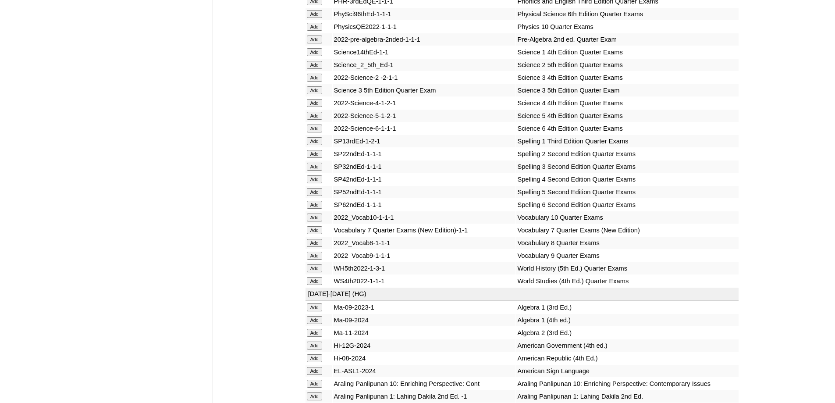
click at [322, 56] on input "Add" at bounding box center [314, 52] width 15 height 8
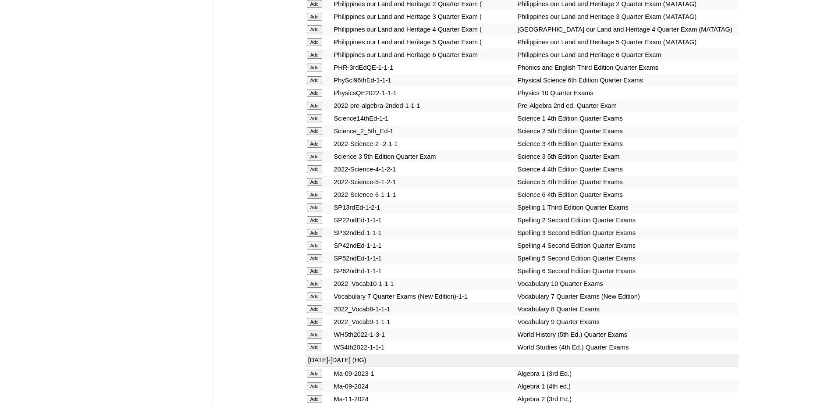
scroll to position [1684, 0]
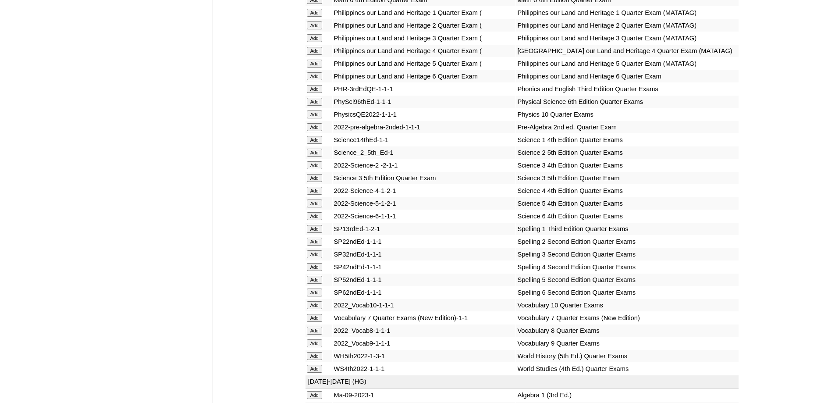
click at [321, 17] on input "Add" at bounding box center [314, 13] width 15 height 8
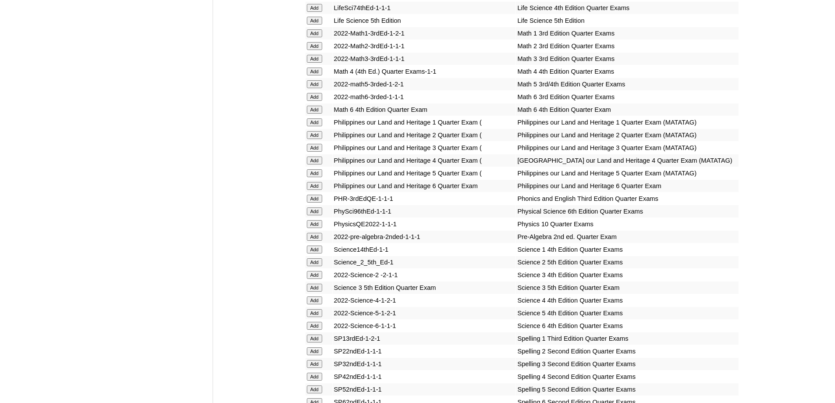
scroll to position [1509, 0]
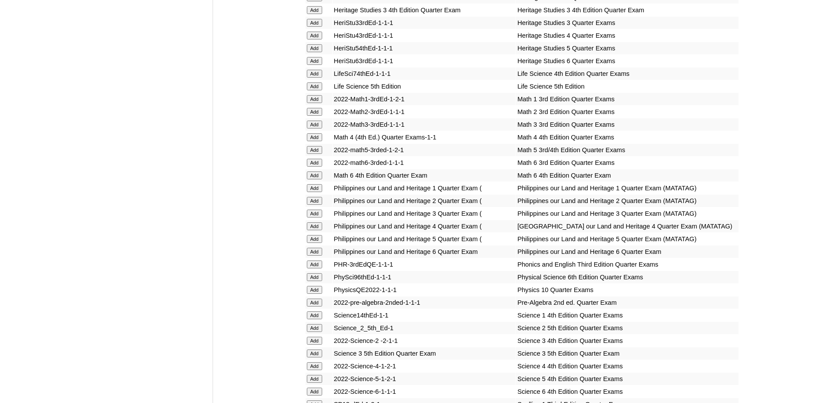
click at [320, 103] on input "Add" at bounding box center [314, 99] width 15 height 8
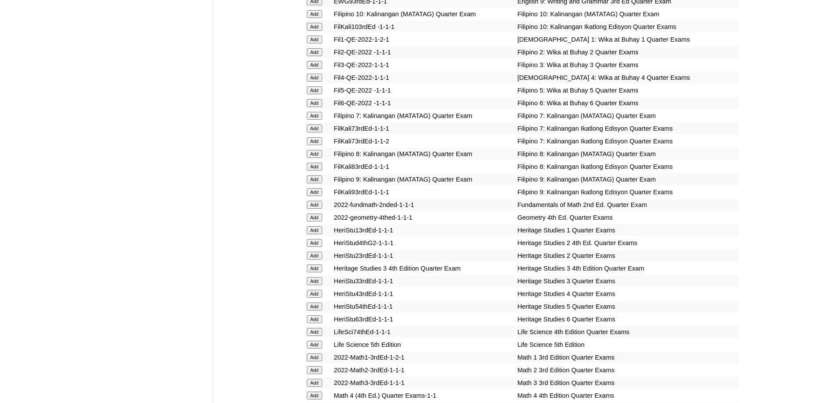
scroll to position [1246, 0]
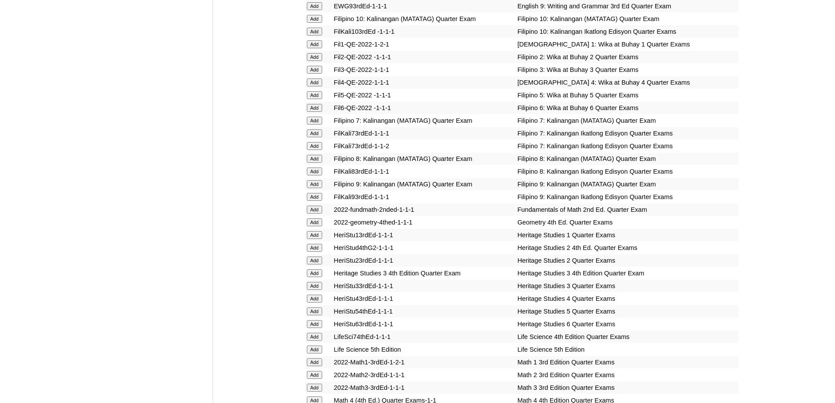
click at [318, 48] on input "Add" at bounding box center [314, 44] width 15 height 8
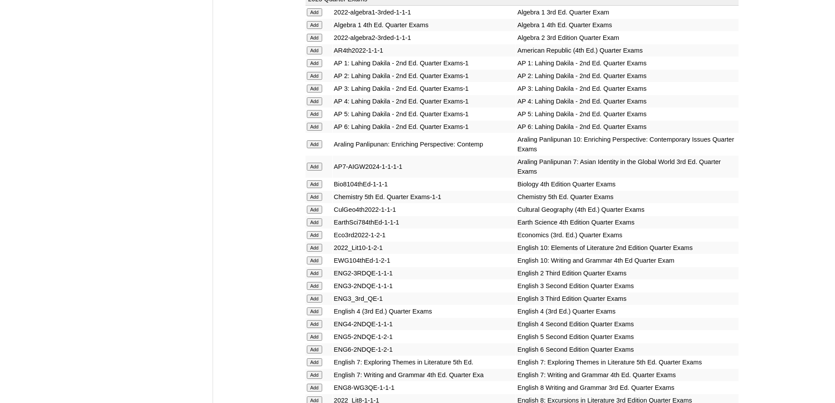
scroll to position [764, 0]
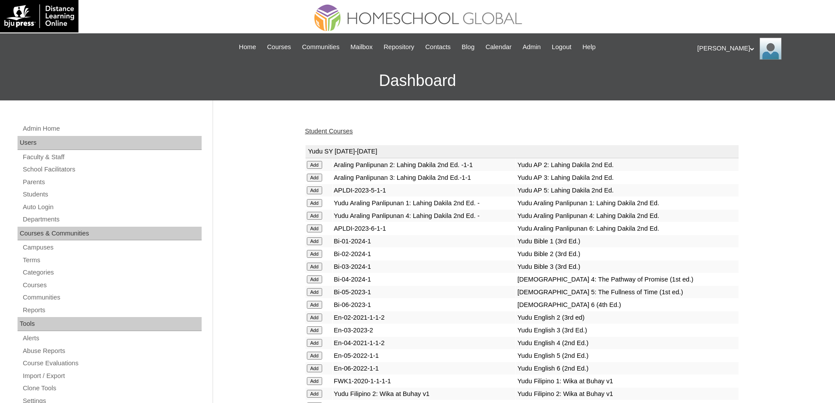
click at [342, 135] on link "Student Courses" at bounding box center [329, 131] width 48 height 7
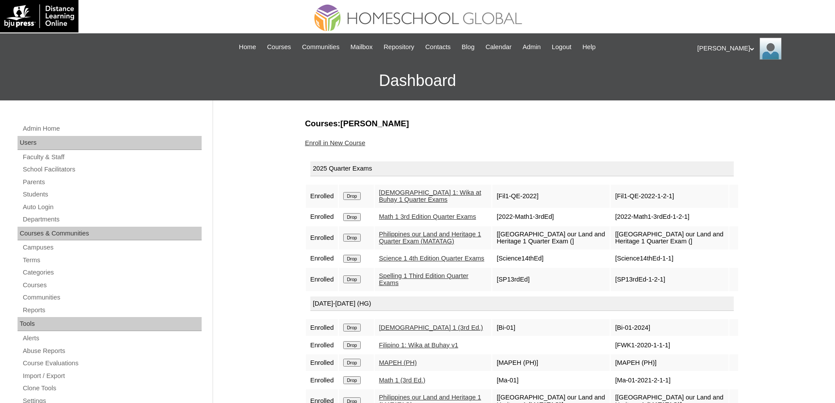
click at [366, 143] on link "Enroll in New Course" at bounding box center [335, 142] width 60 height 7
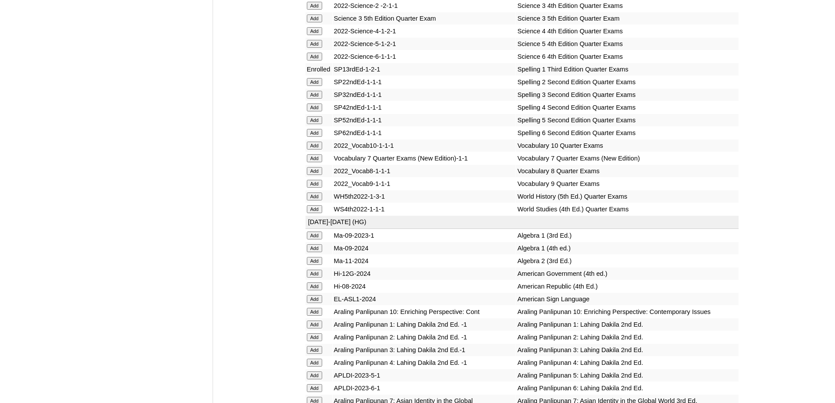
scroll to position [1672, 0]
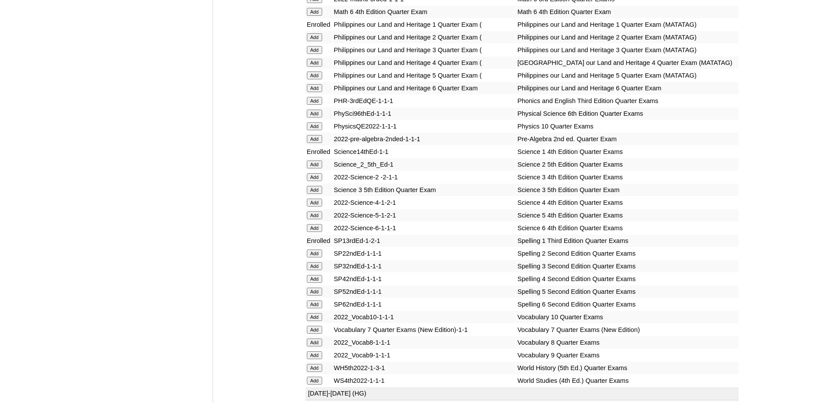
click at [316, 105] on input "Add" at bounding box center [314, 101] width 15 height 8
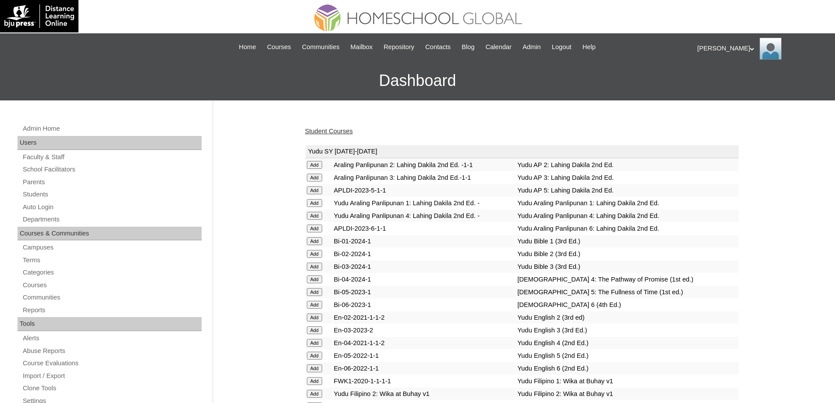
click at [328, 132] on link "Student Courses" at bounding box center [329, 131] width 48 height 7
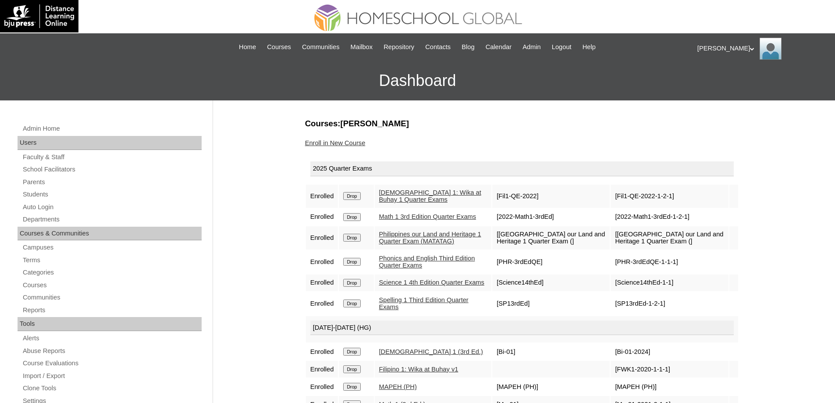
drag, startPoint x: 350, startPoint y: 155, endPoint x: 350, endPoint y: 145, distance: 10.1
click at [350, 154] on div "Courses:[PERSON_NAME] Enroll in New Course 2025 Quarter Exams Enrolled Drop [DE…" at bounding box center [520, 411] width 438 height 587
click at [350, 145] on link "Enroll in New Course" at bounding box center [335, 142] width 60 height 7
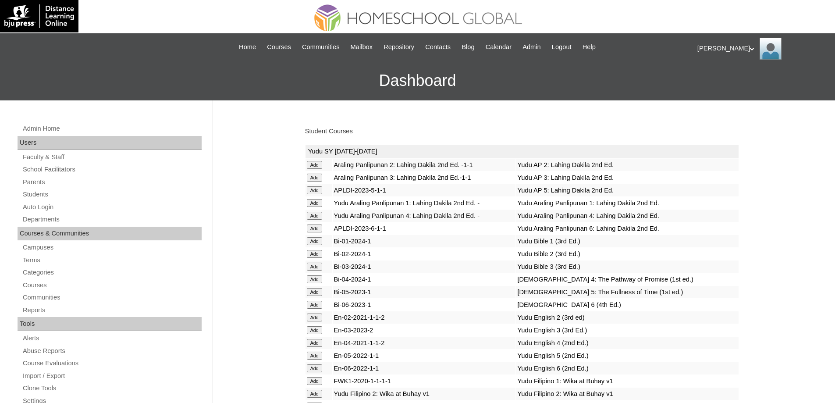
click at [834, 81] on div "Ariane My Profile My Settings Logout |N|Staff|| Skip to Main Content Skip to Su…" at bounding box center [417, 66] width 835 height 67
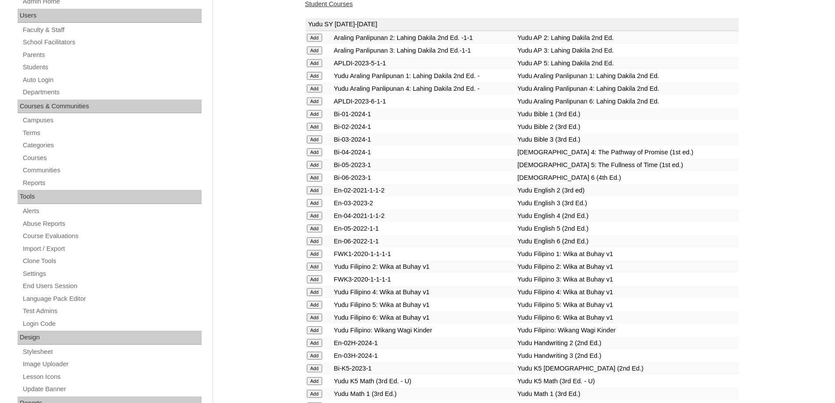
scroll to position [122, 0]
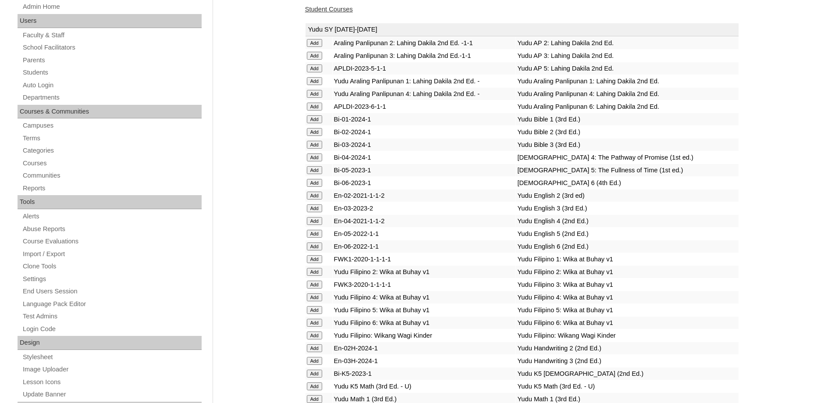
click at [337, 9] on link "Student Courses" at bounding box center [329, 9] width 48 height 7
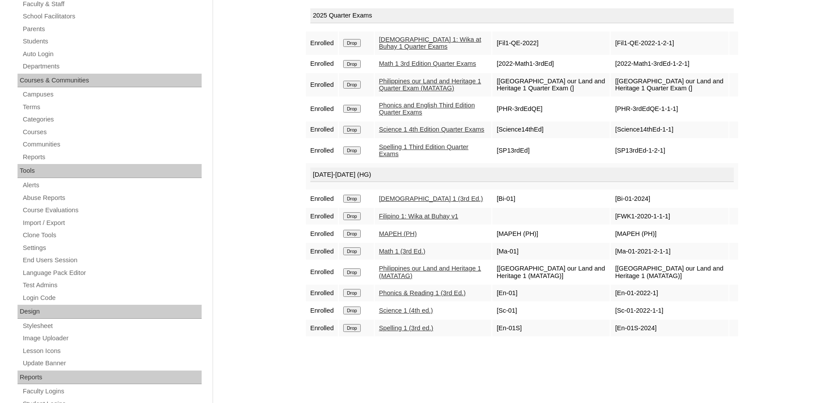
scroll to position [175, 0]
